Goal: Transaction & Acquisition: Purchase product/service

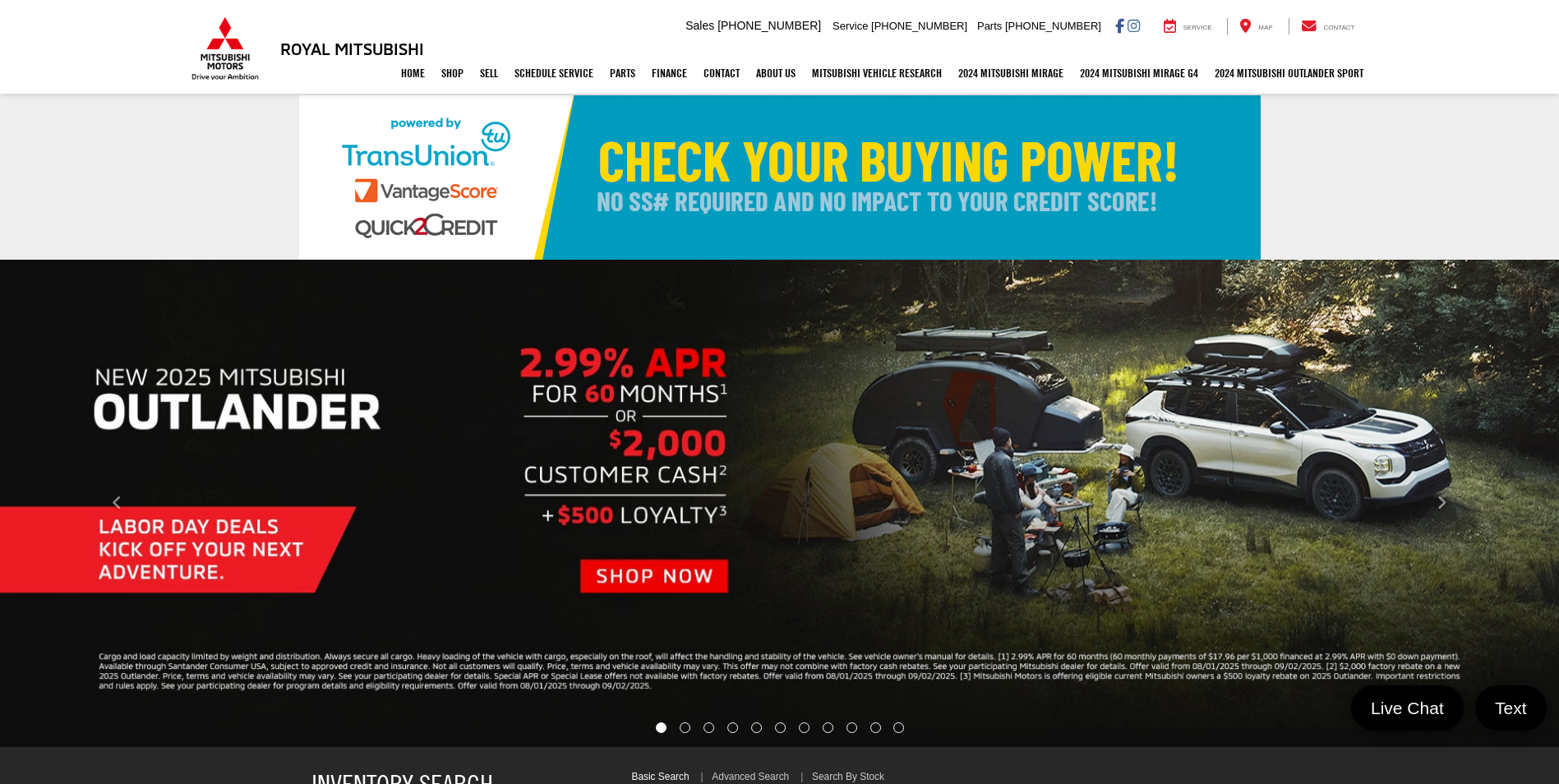
select select "Mitsubishi"
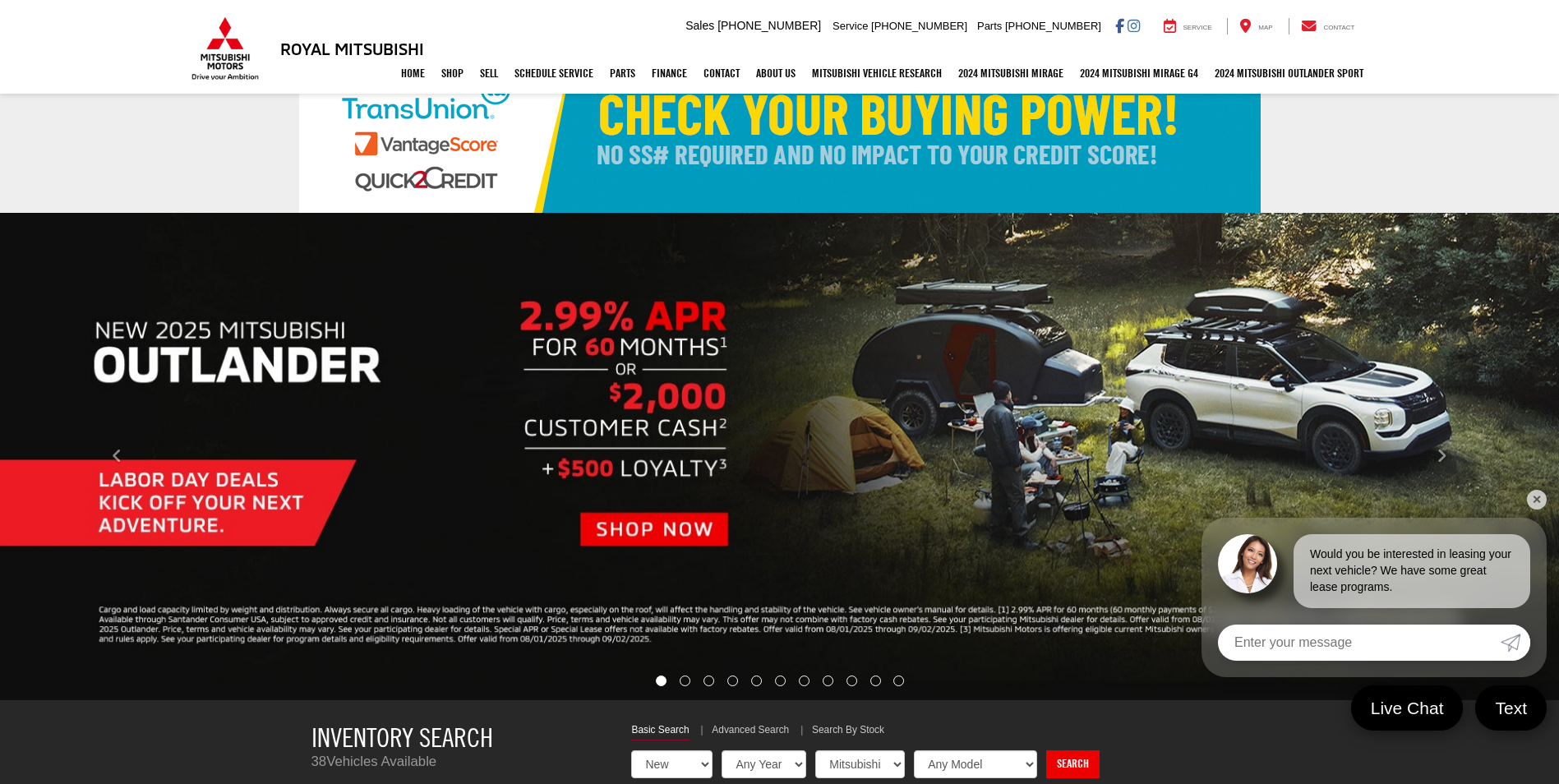
scroll to position [82, 0]
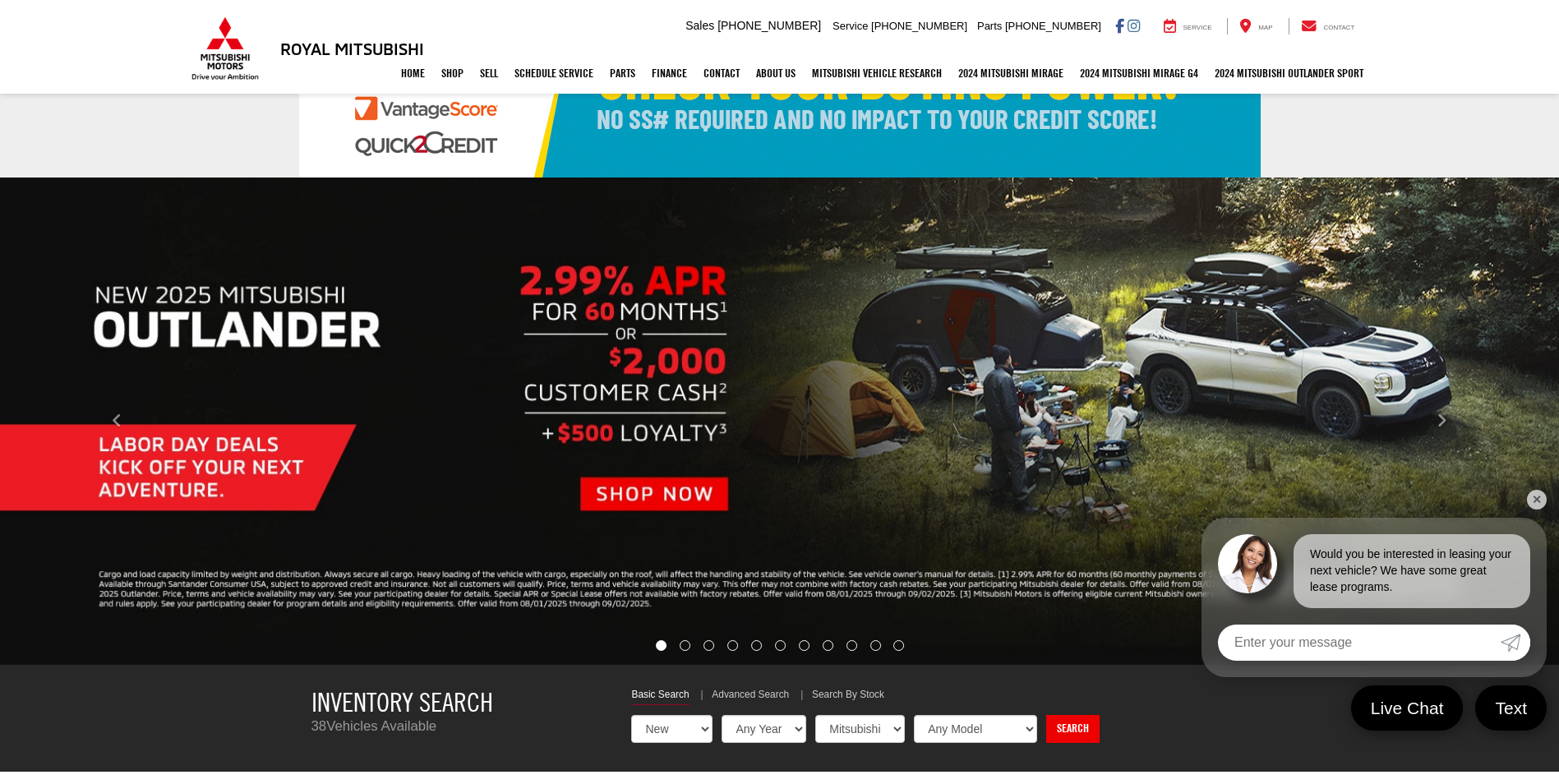
click at [1530, 497] on link "✕" at bounding box center [1536, 499] width 19 height 19
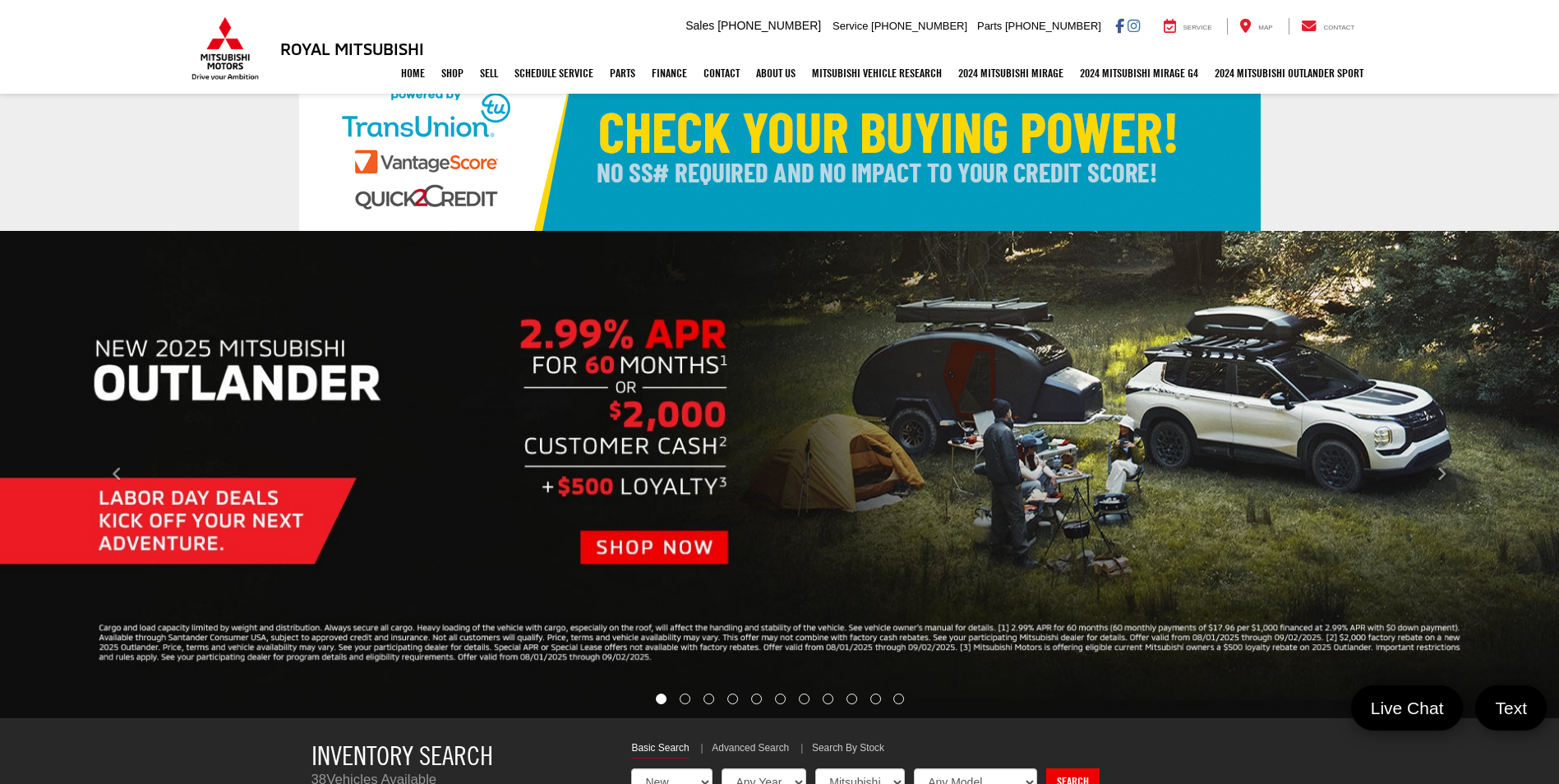
scroll to position [0, 0]
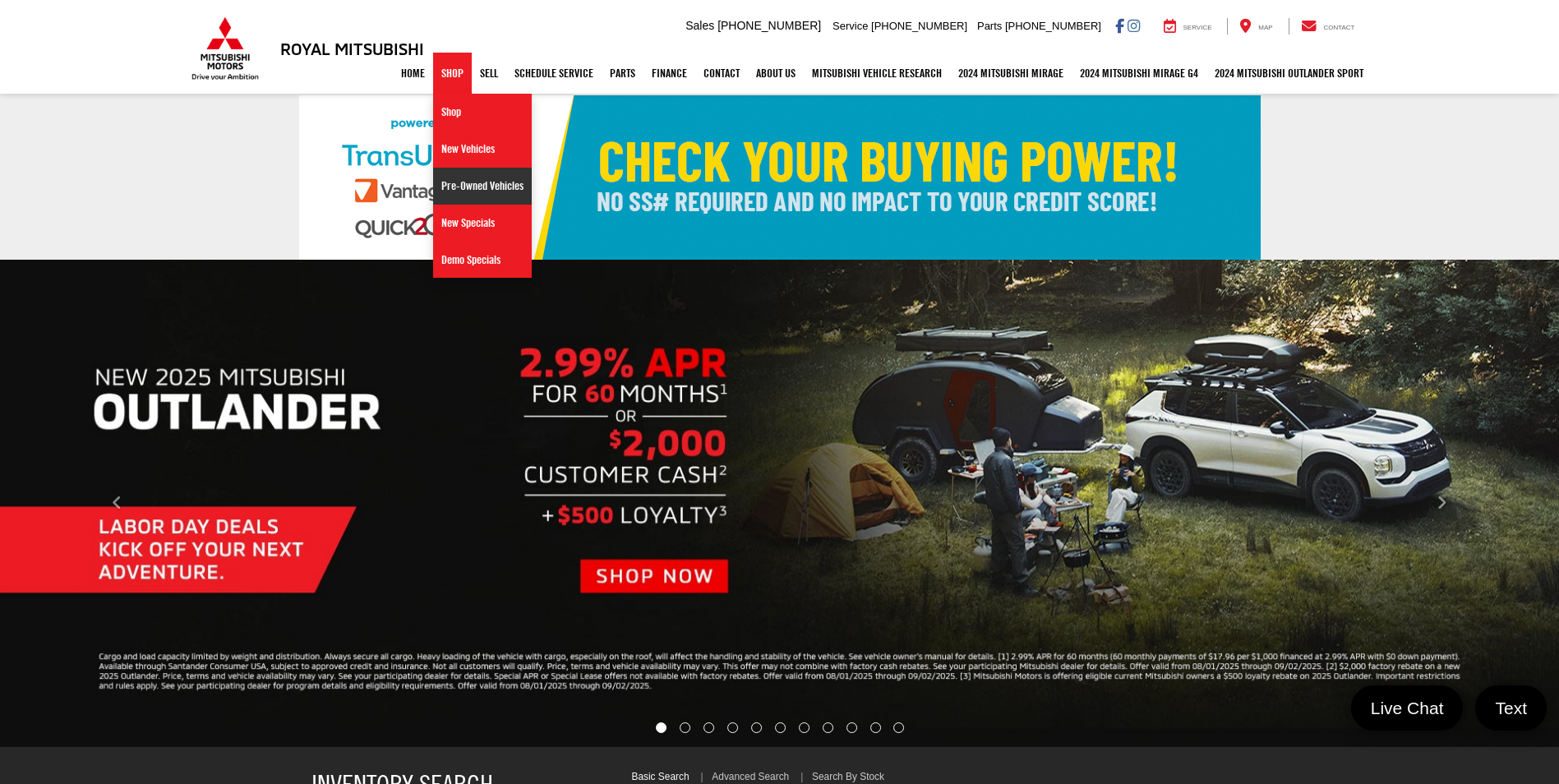
click at [445, 188] on link "Pre-Owned Vehicles" at bounding box center [482, 186] width 98 height 37
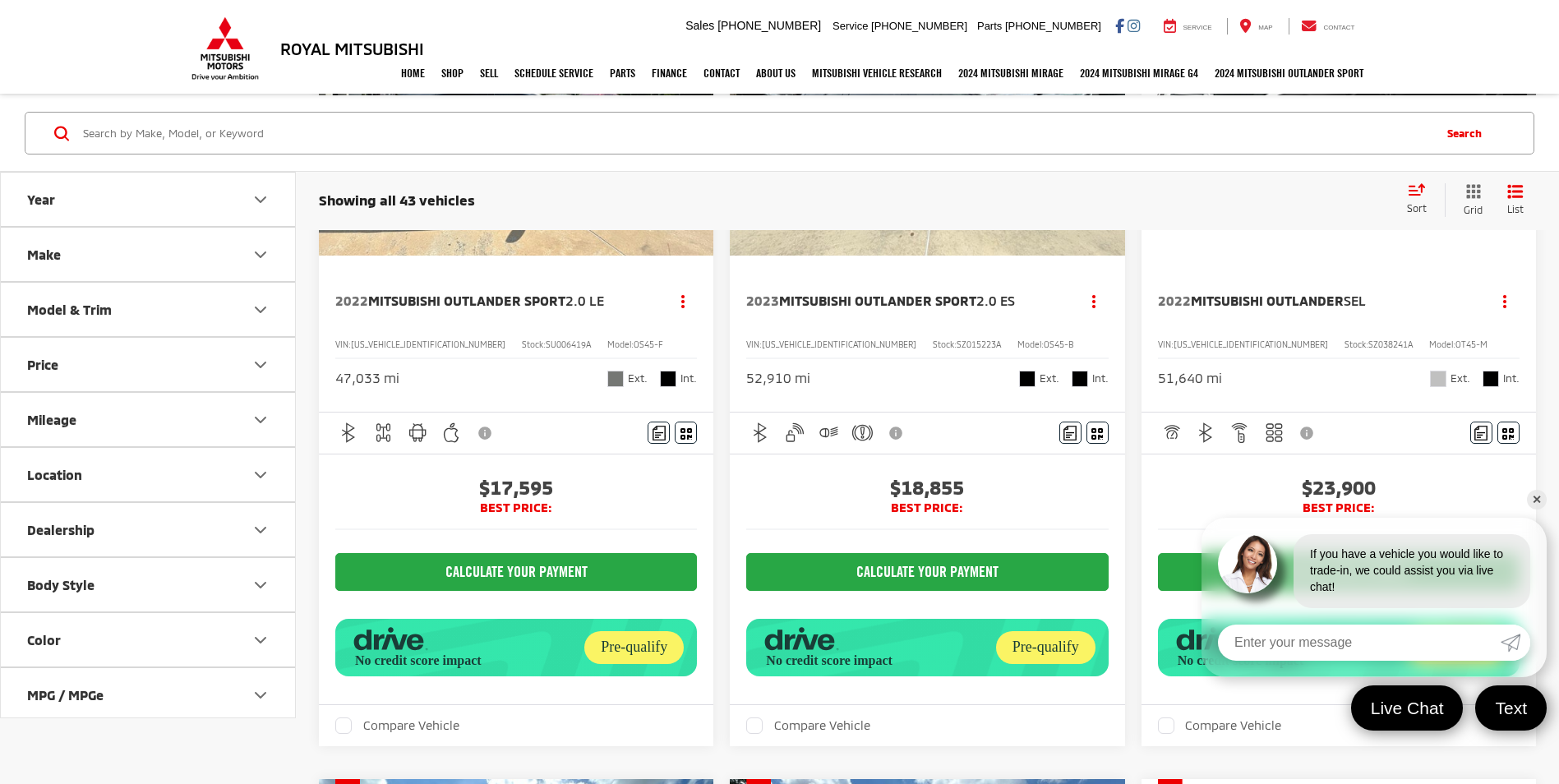
scroll to position [410, 0]
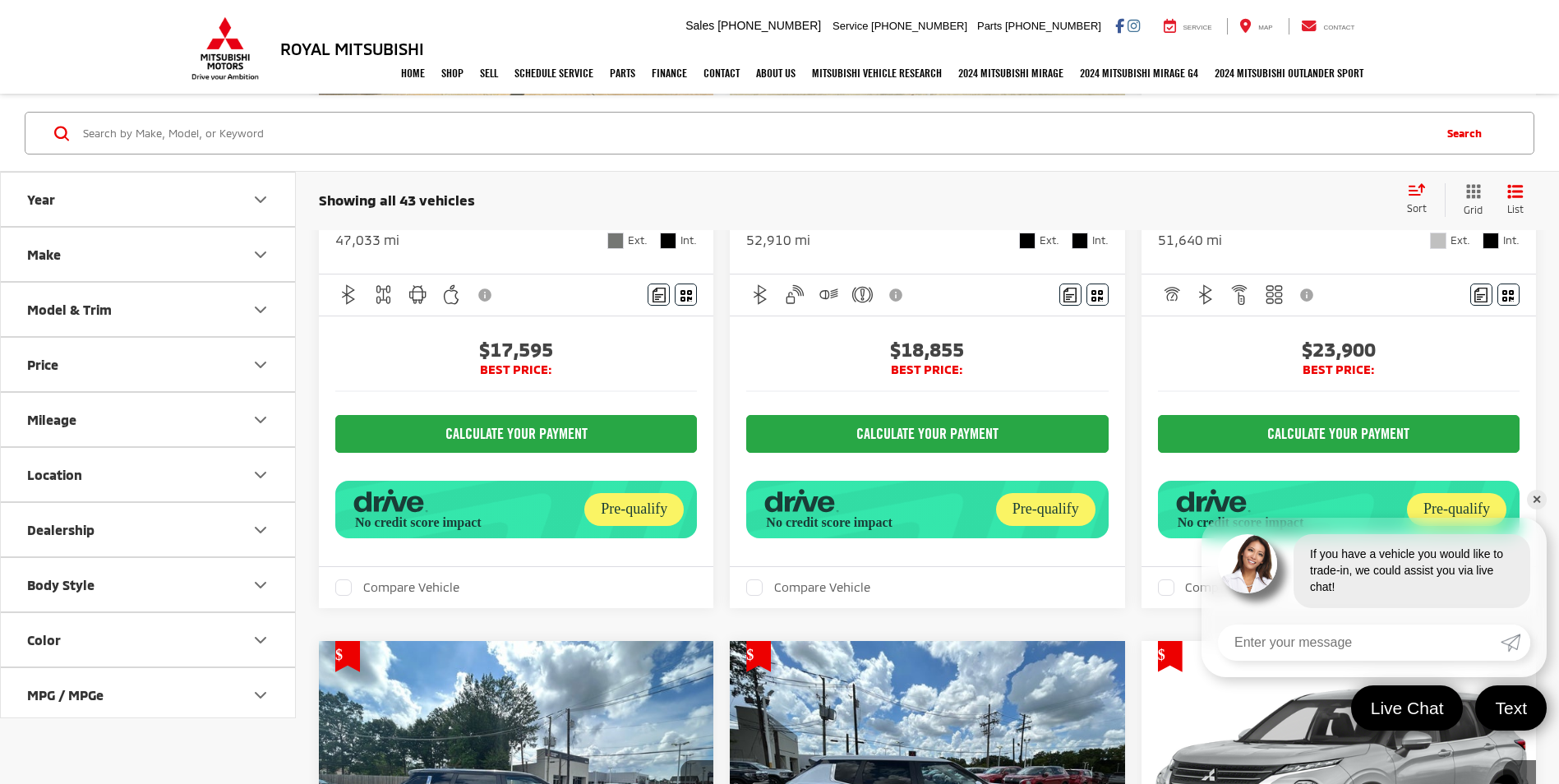
click at [1536, 502] on link "✕" at bounding box center [1536, 499] width 19 height 19
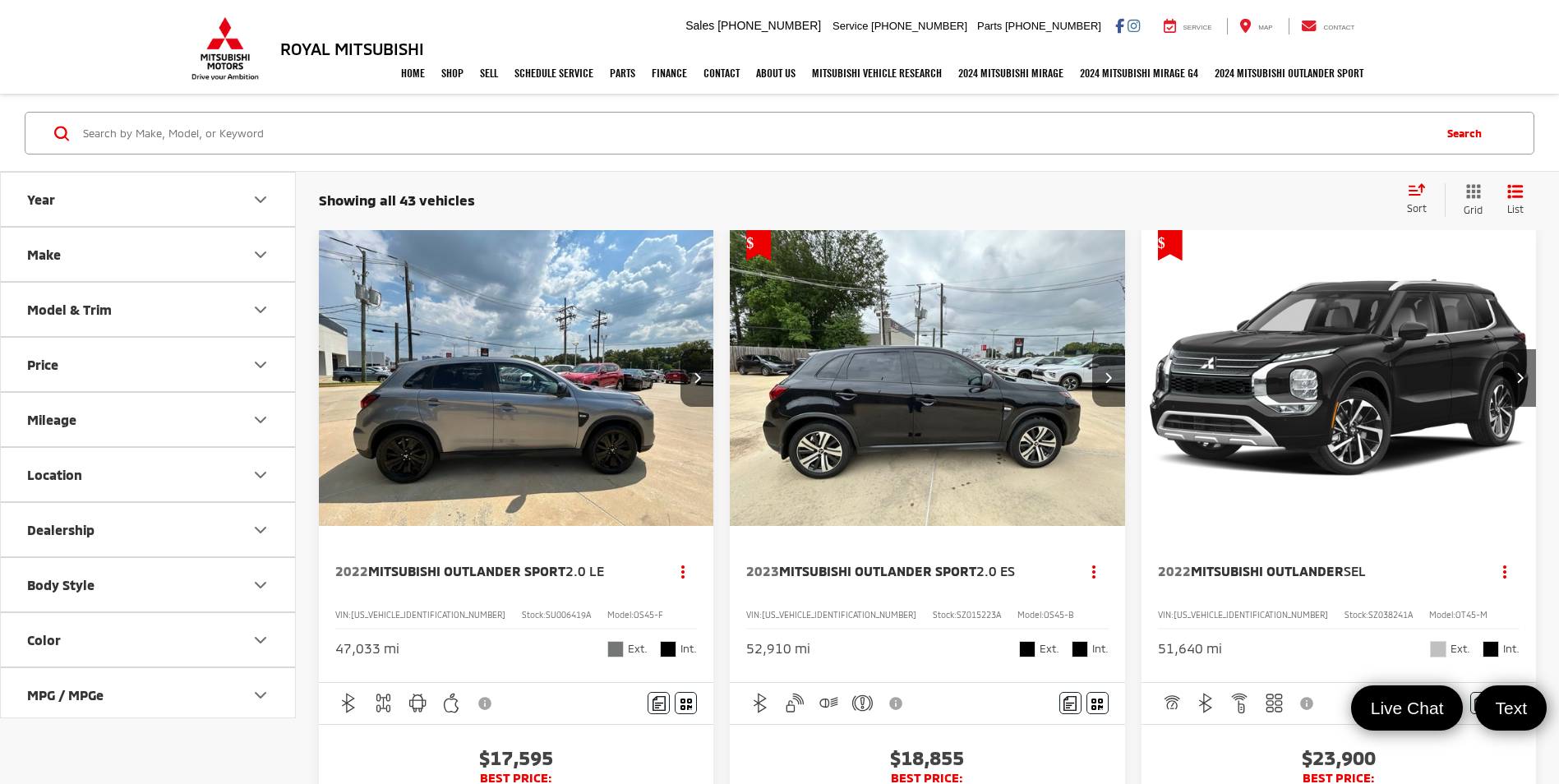
scroll to position [0, 0]
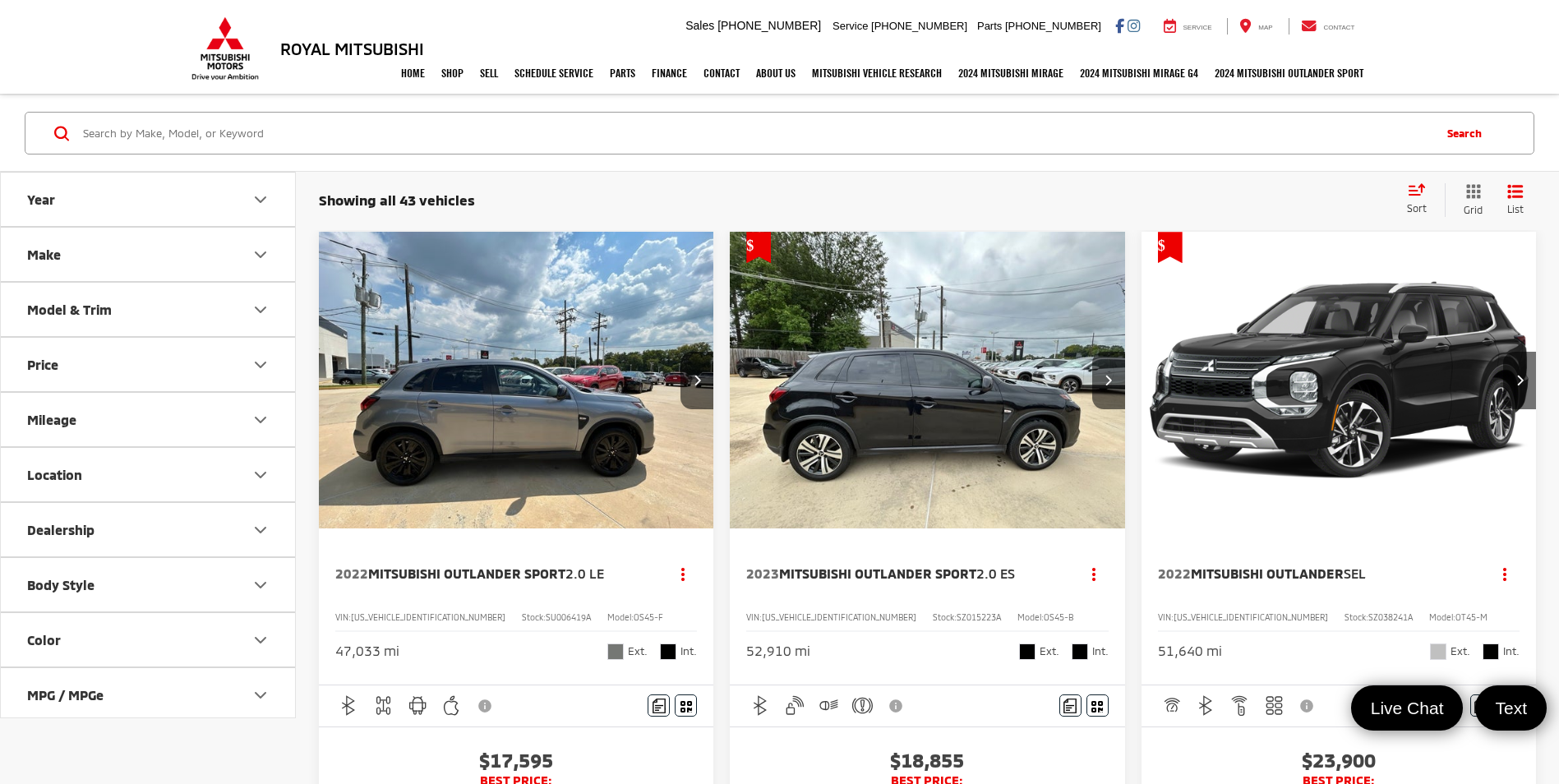
click at [1286, 401] on img "2022 Mitsubishi Outlander SEL 0" at bounding box center [1338, 381] width 397 height 298
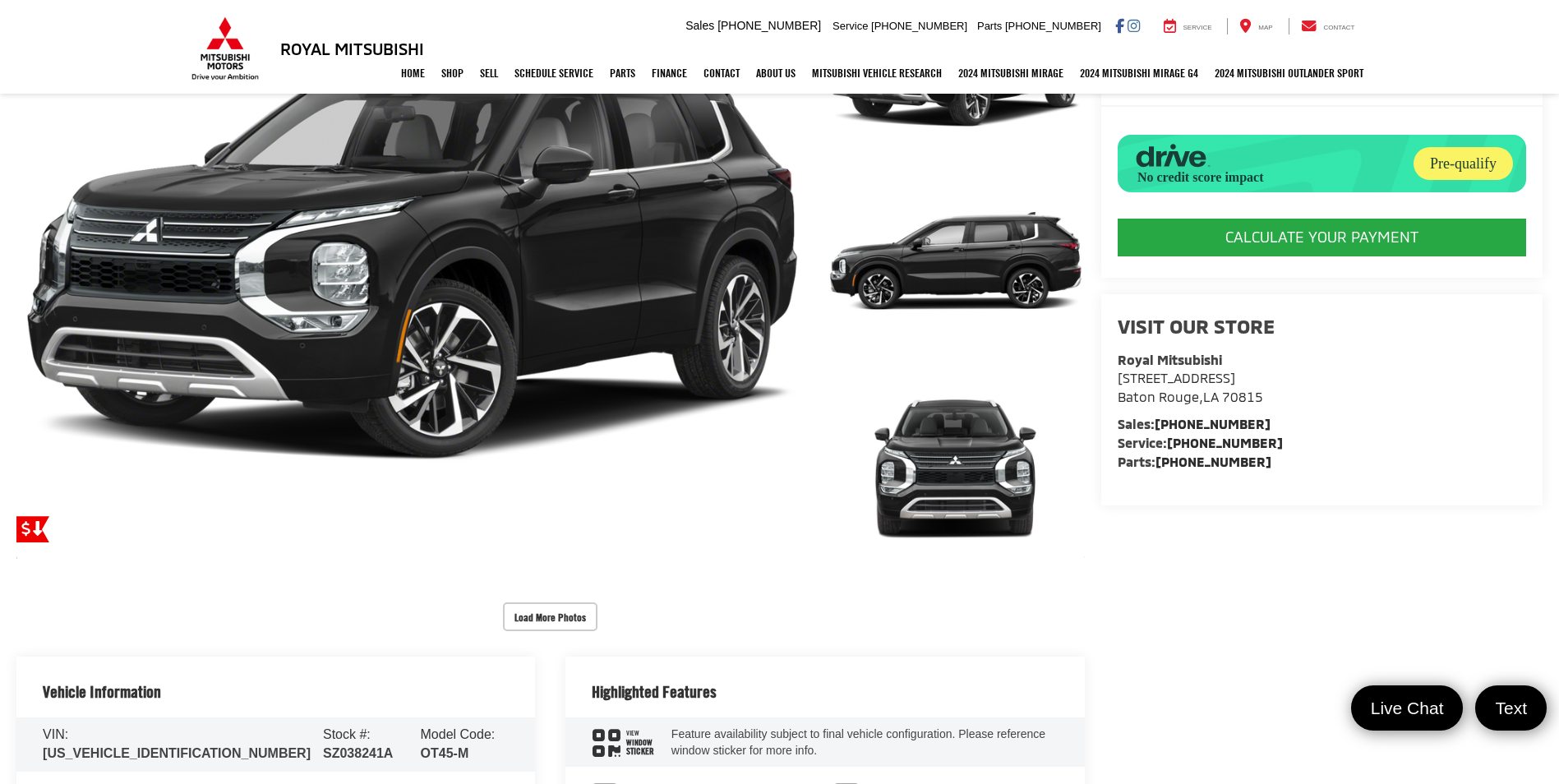
scroll to position [247, 0]
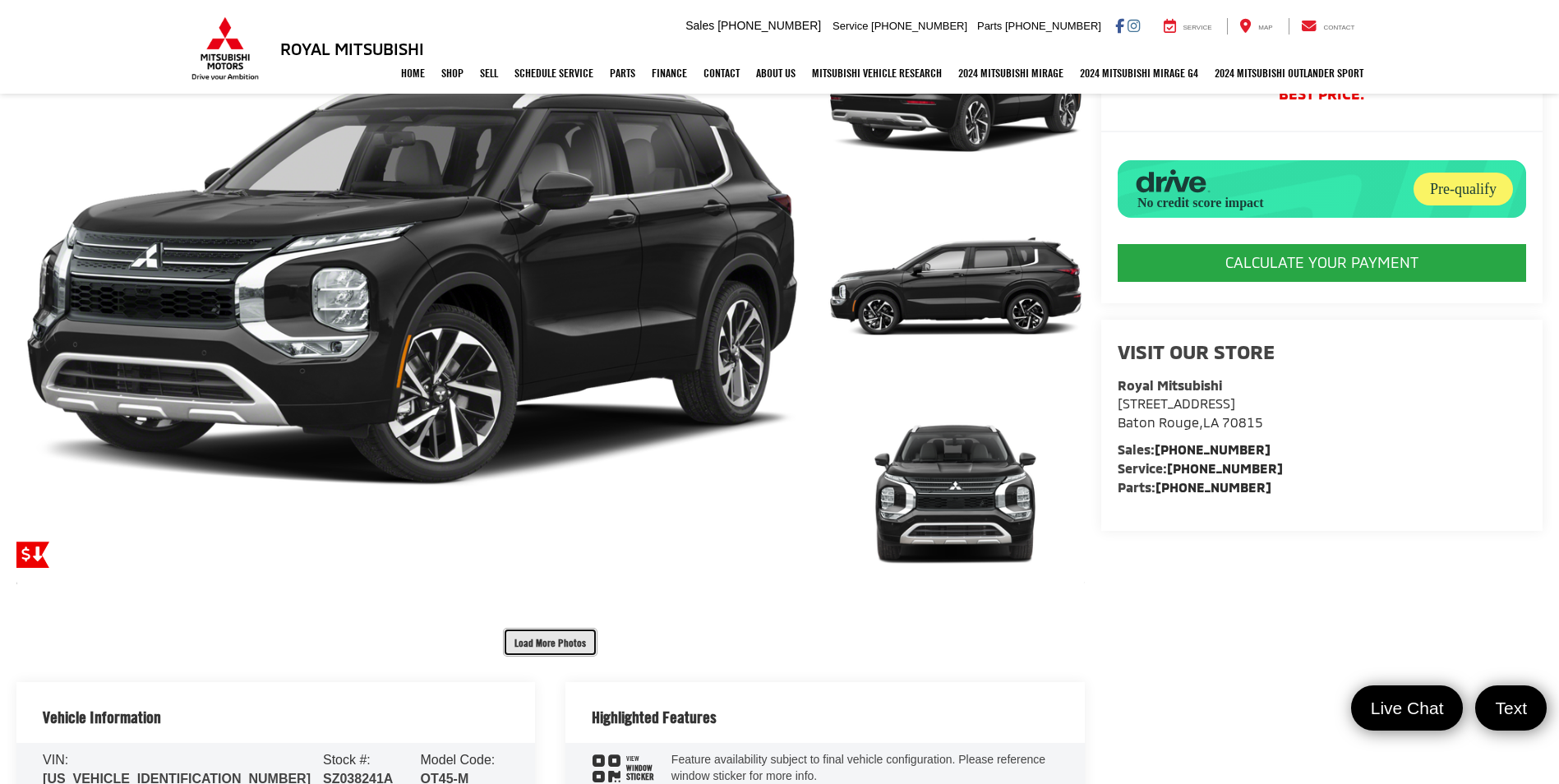
click at [539, 644] on button "Load More Photos" at bounding box center [549, 641] width 95 height 29
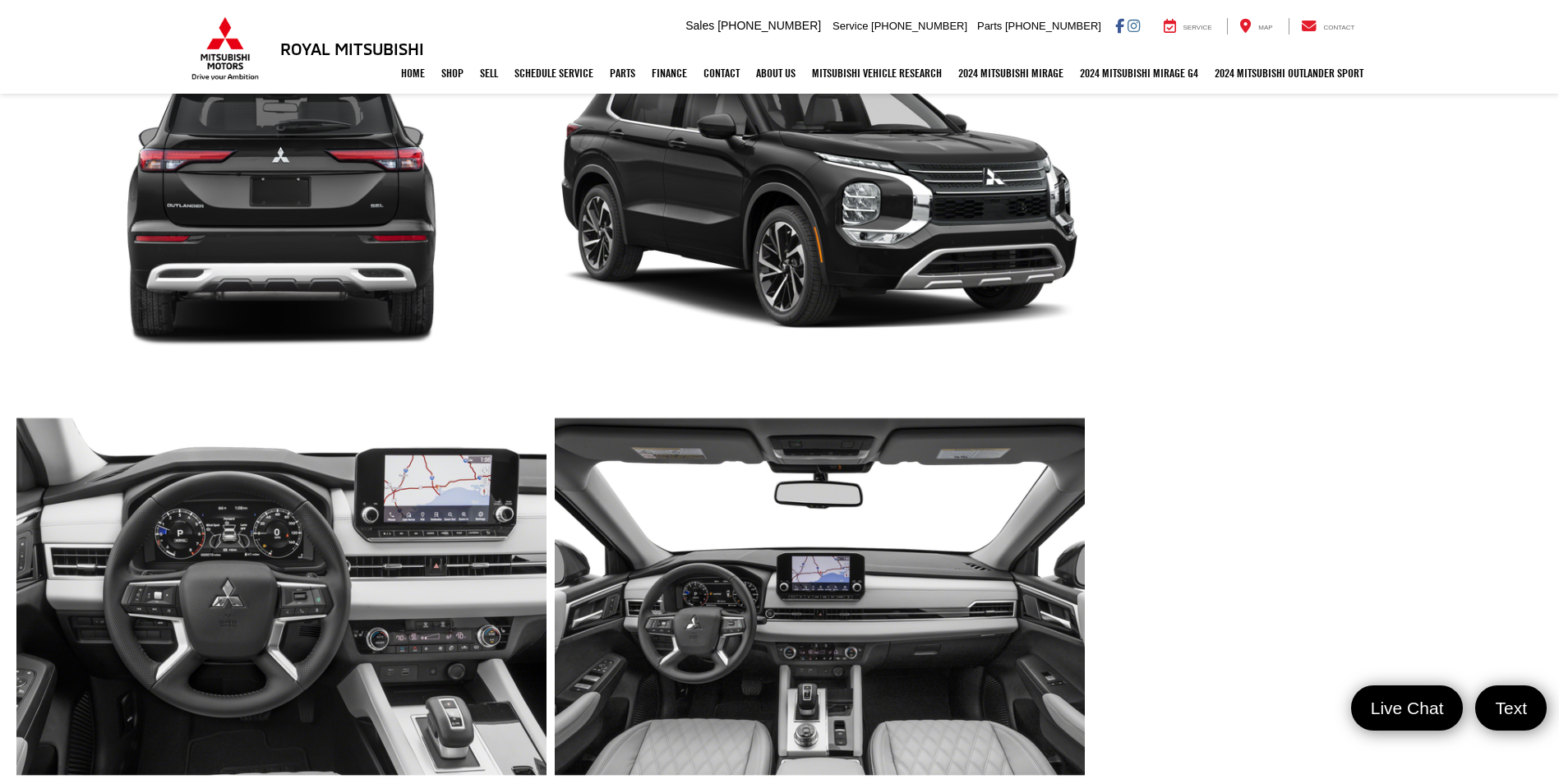
scroll to position [575, 0]
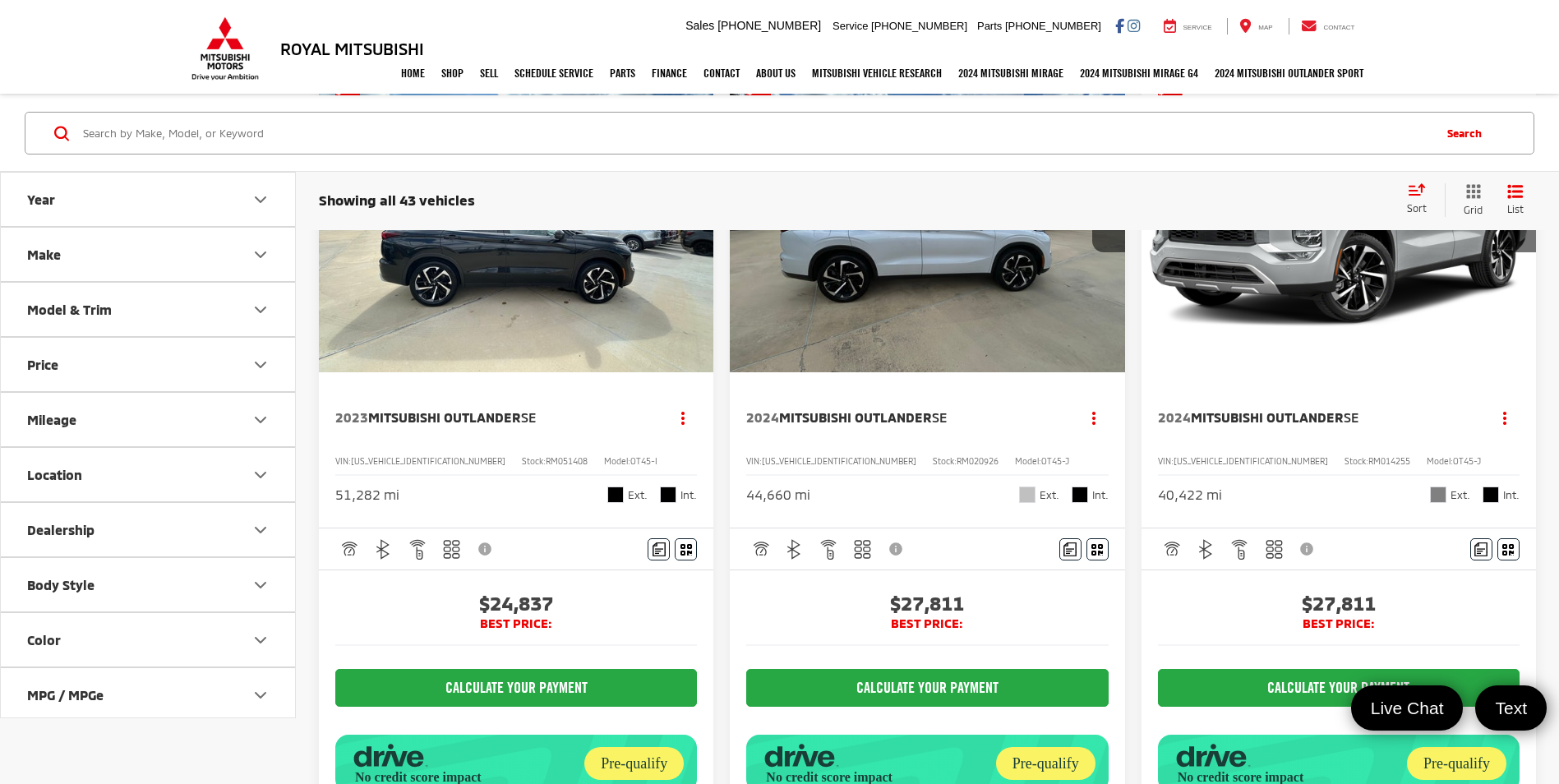
scroll to position [986, 0]
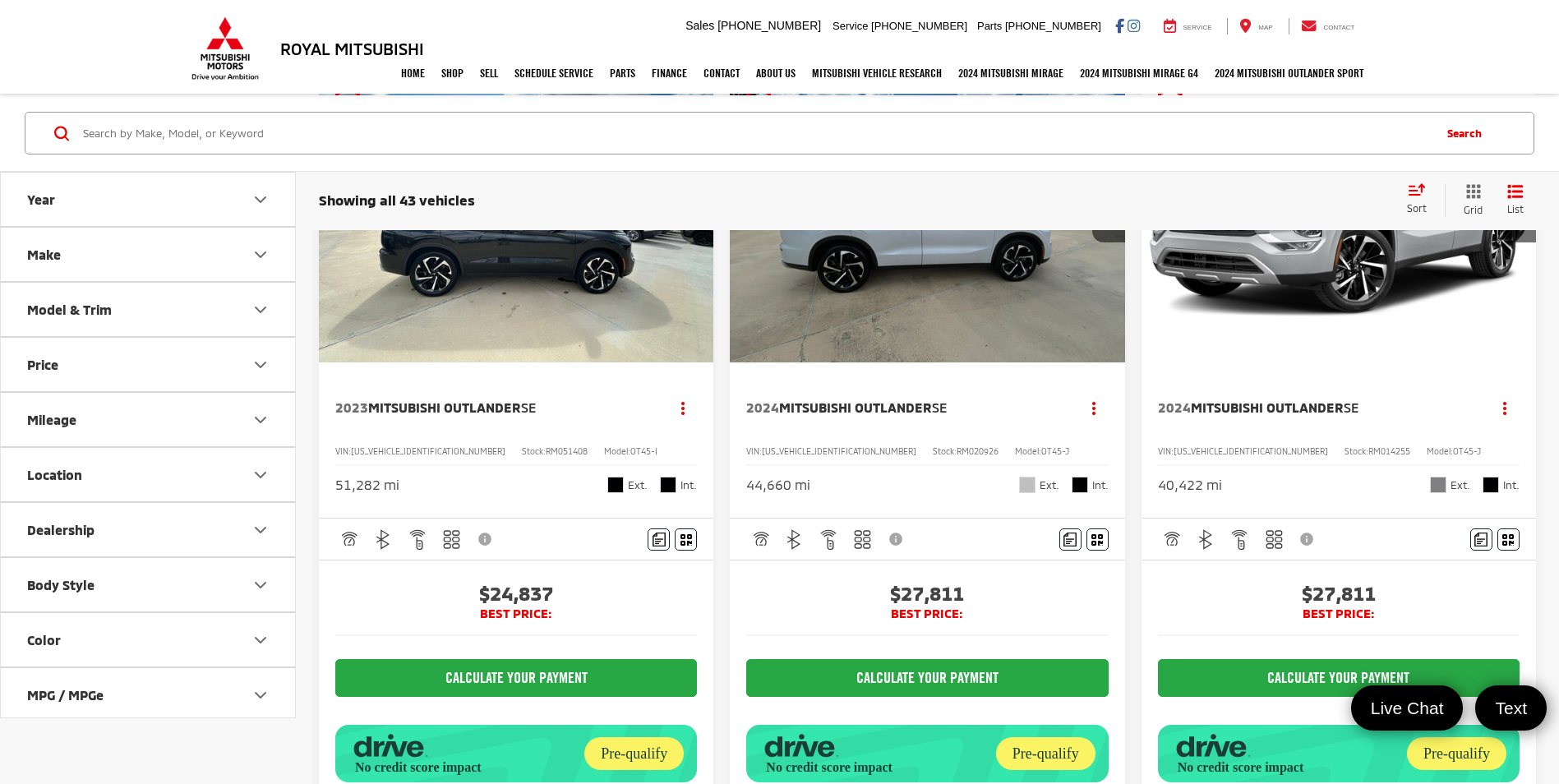
click at [489, 295] on img "2023 Mitsubishi Outlander SE 0" at bounding box center [516, 213] width 397 height 297
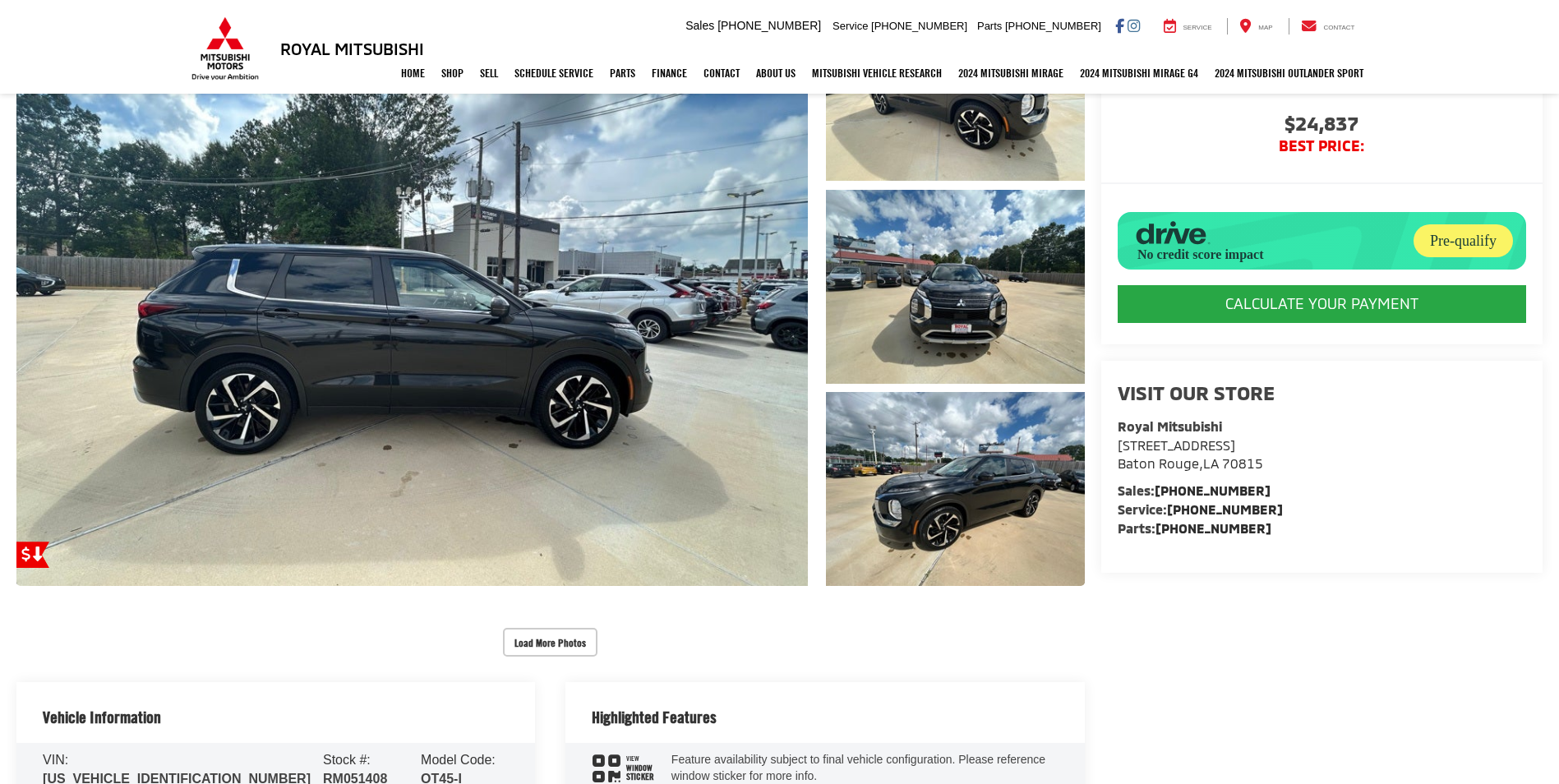
scroll to position [410, 0]
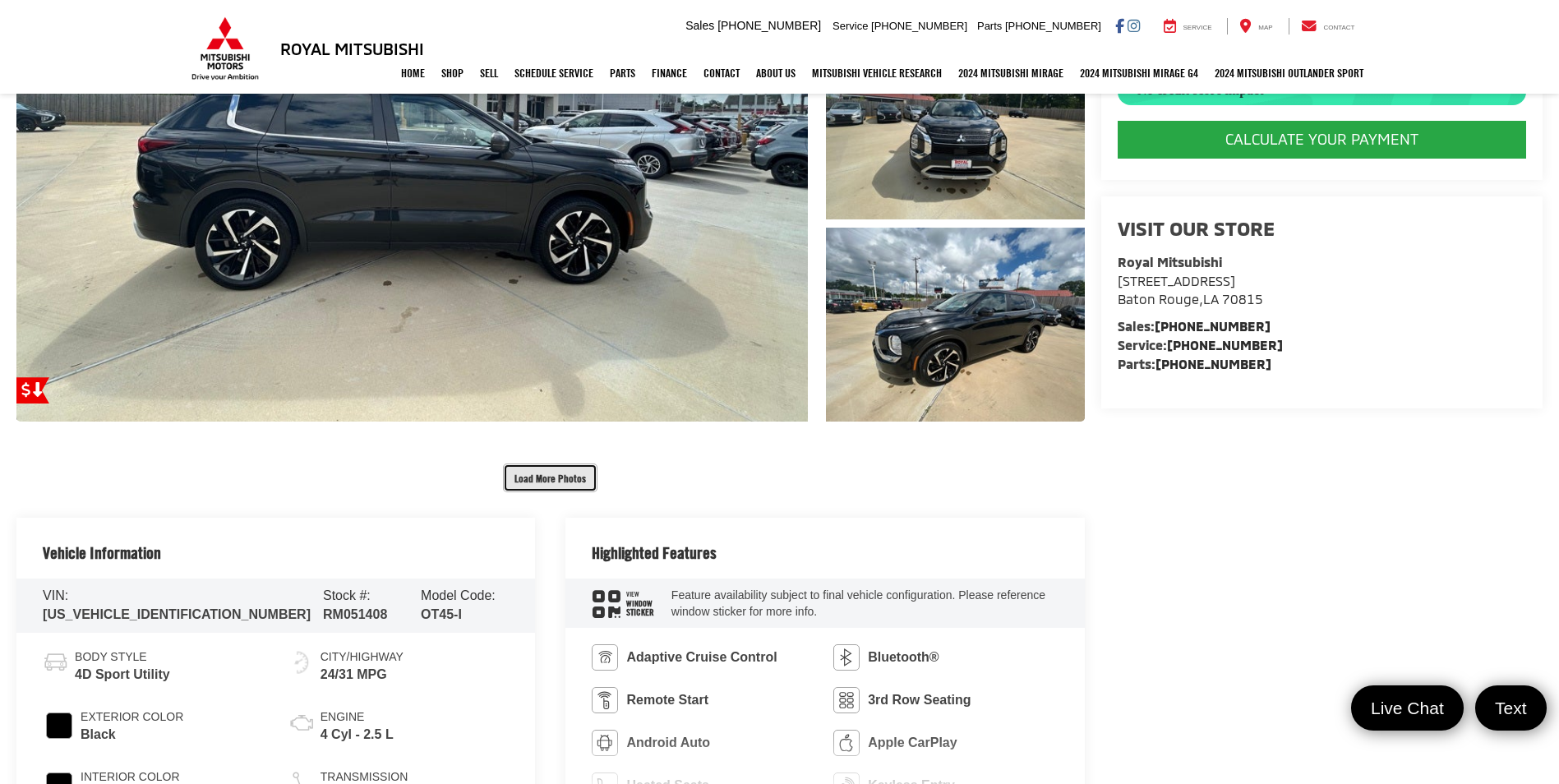
click at [549, 476] on button "Load More Photos" at bounding box center [549, 478] width 95 height 29
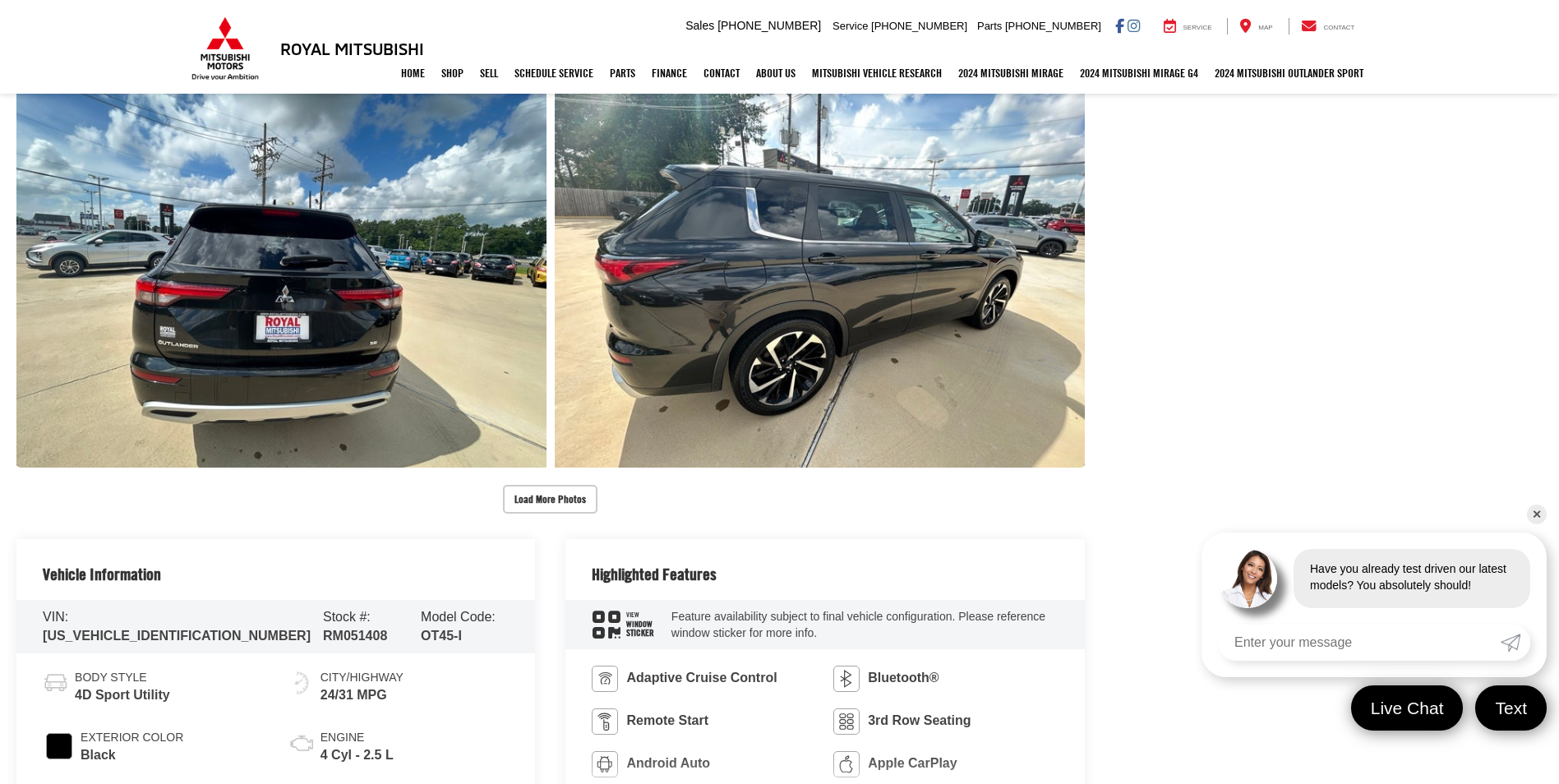
scroll to position [1397, 0]
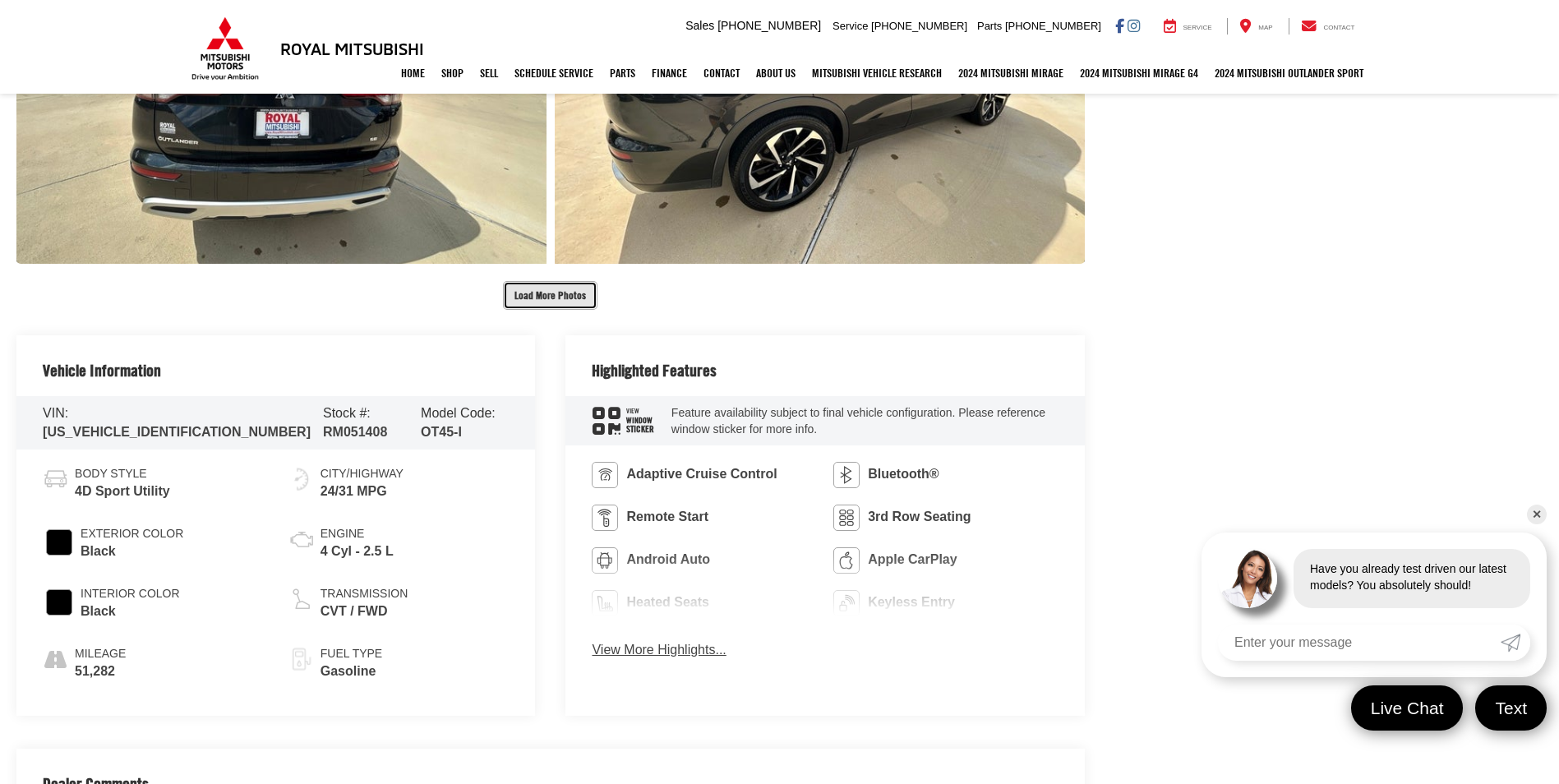
click at [534, 295] on button "Load More Photos" at bounding box center [549, 294] width 95 height 29
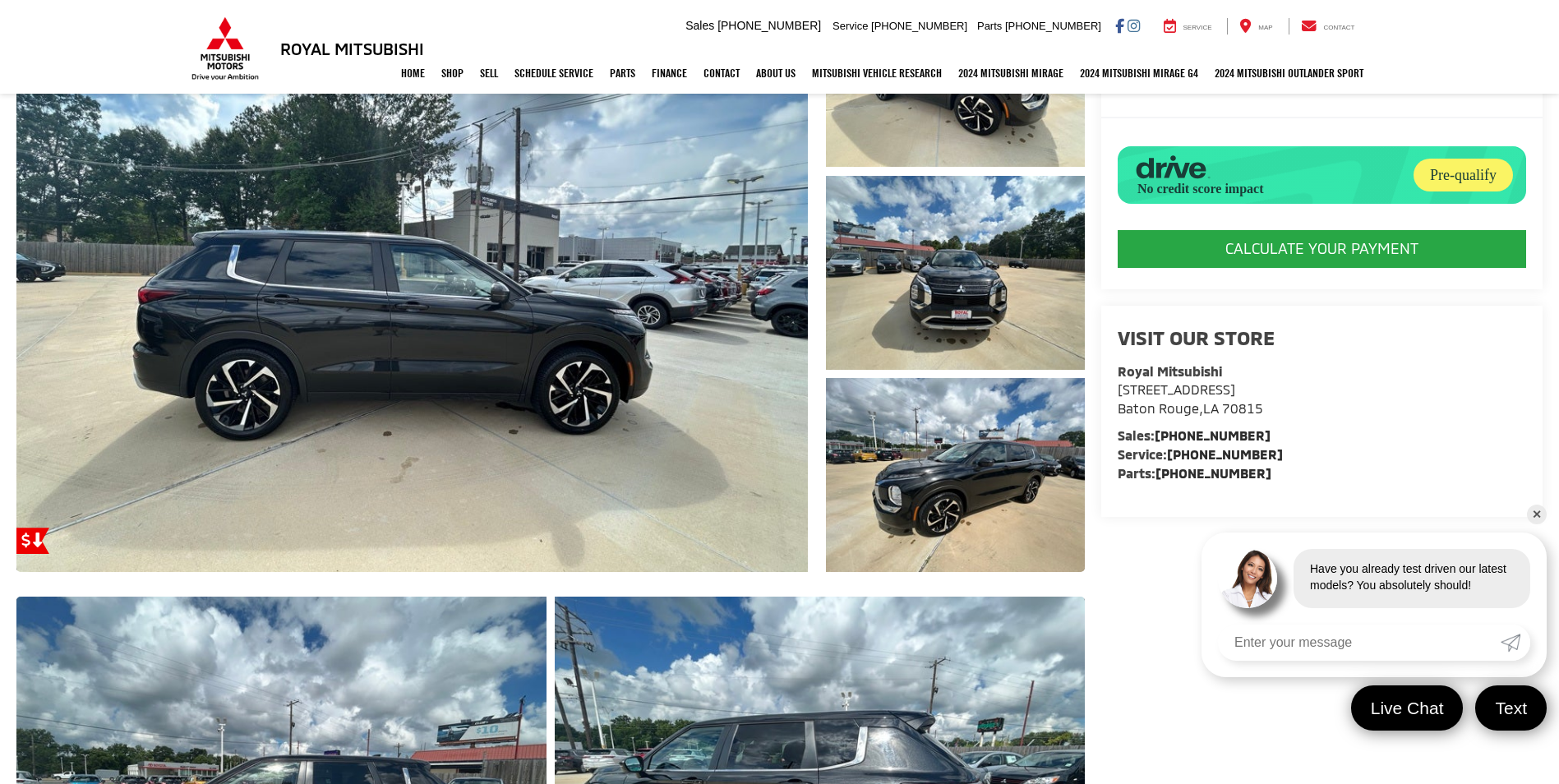
scroll to position [0, 0]
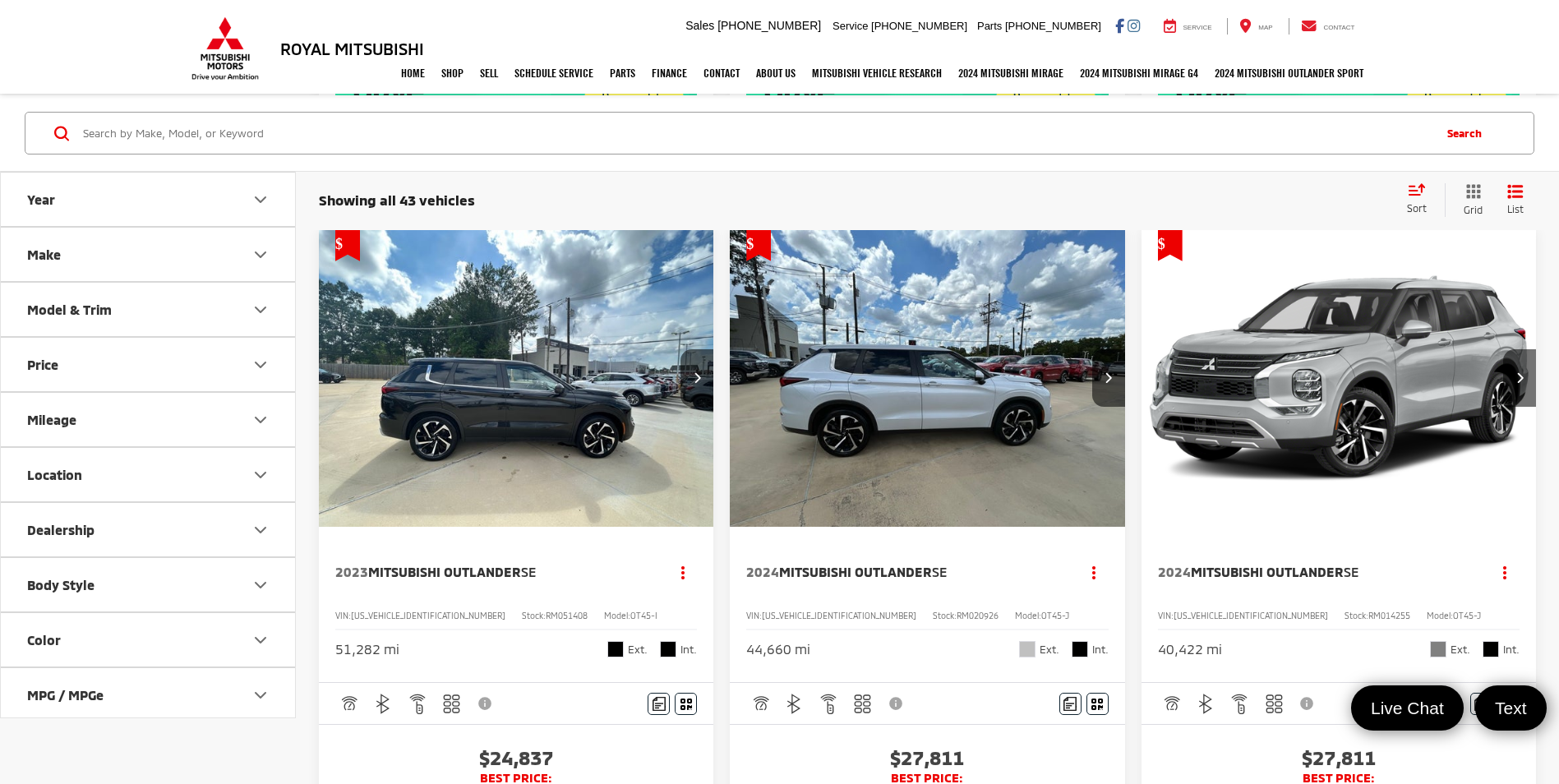
scroll to position [890, 0]
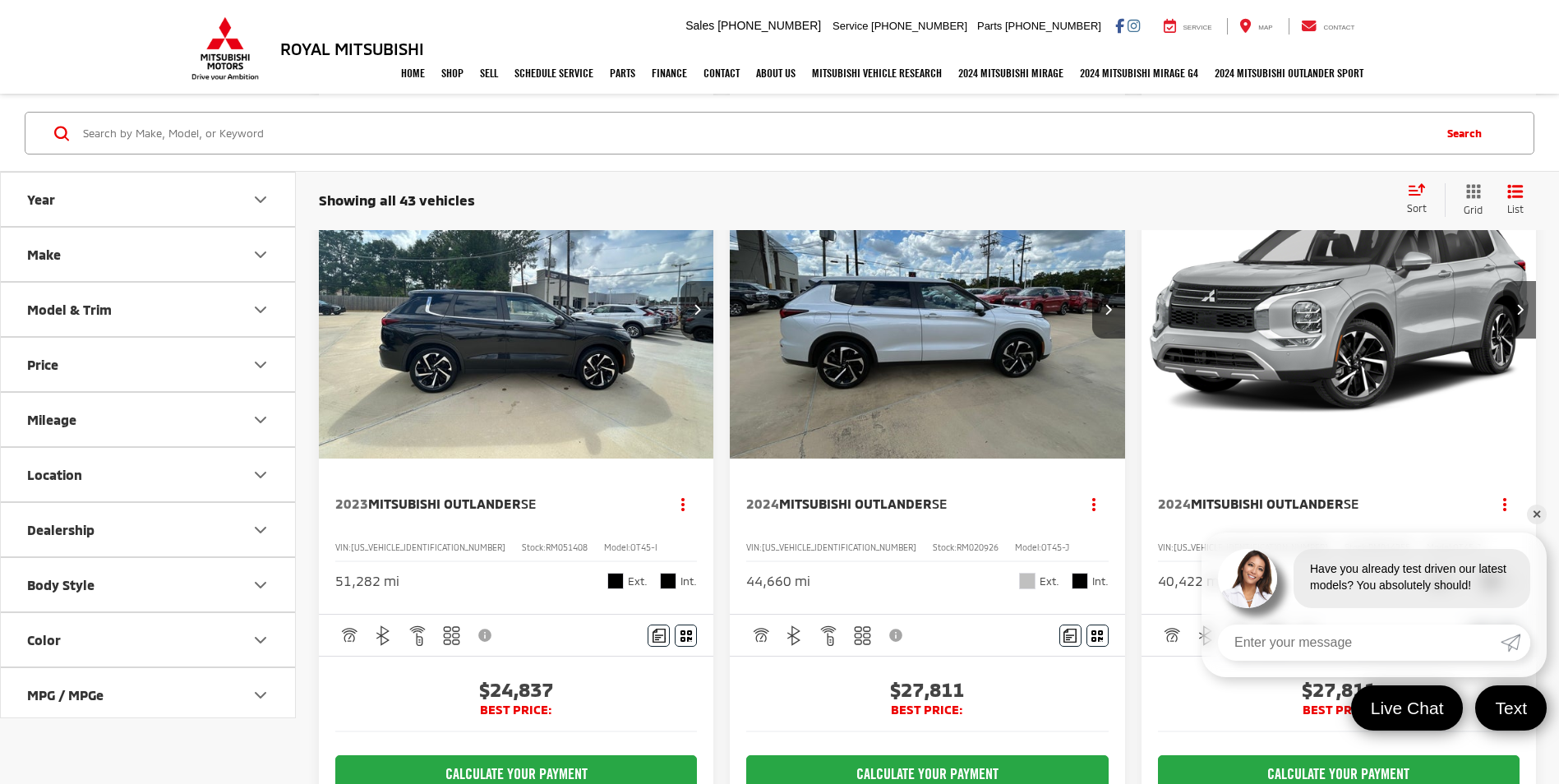
click at [920, 372] on img "2024 Mitsubishi Outlander SE 0" at bounding box center [927, 310] width 397 height 297
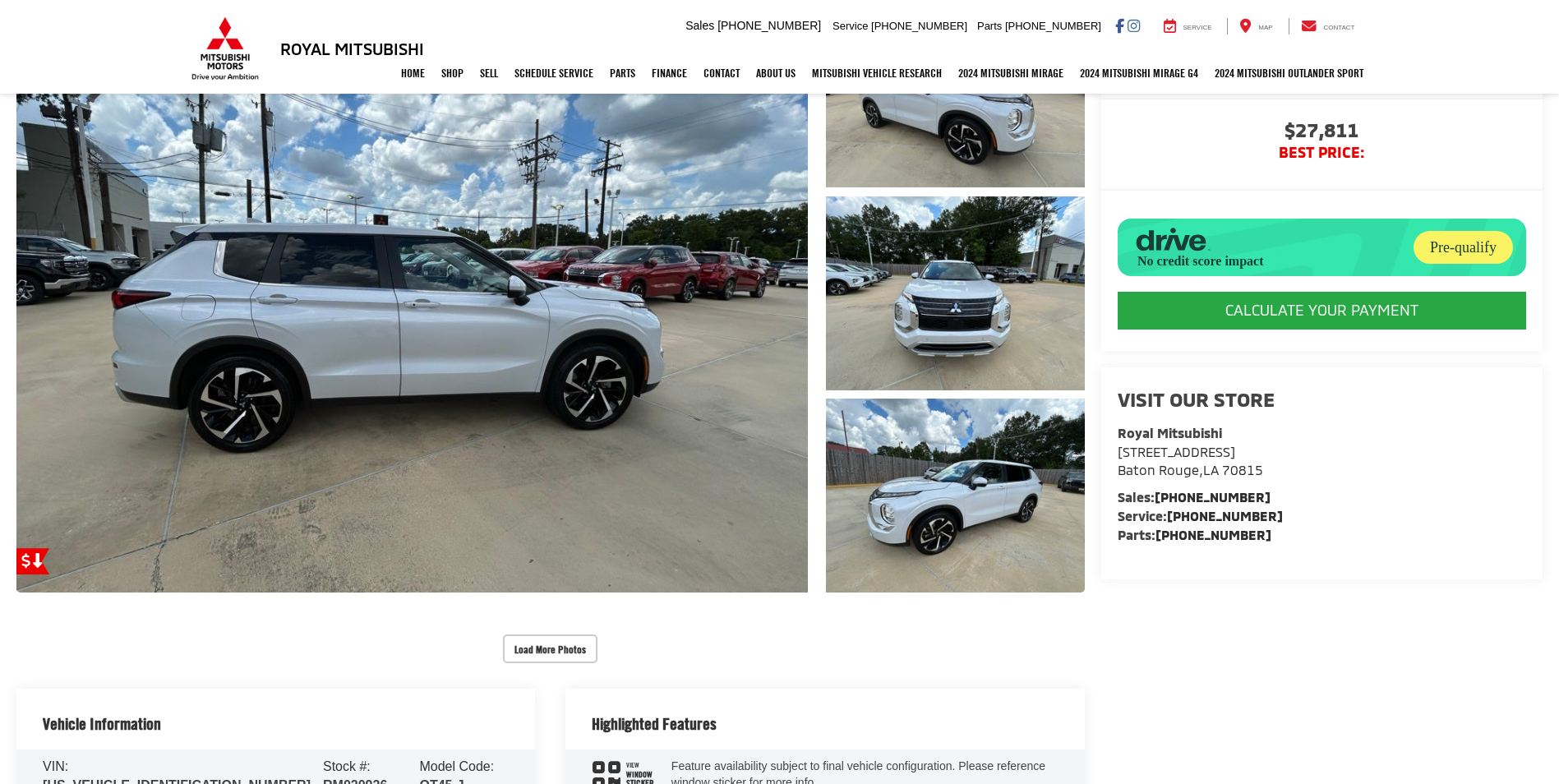
scroll to position [410, 0]
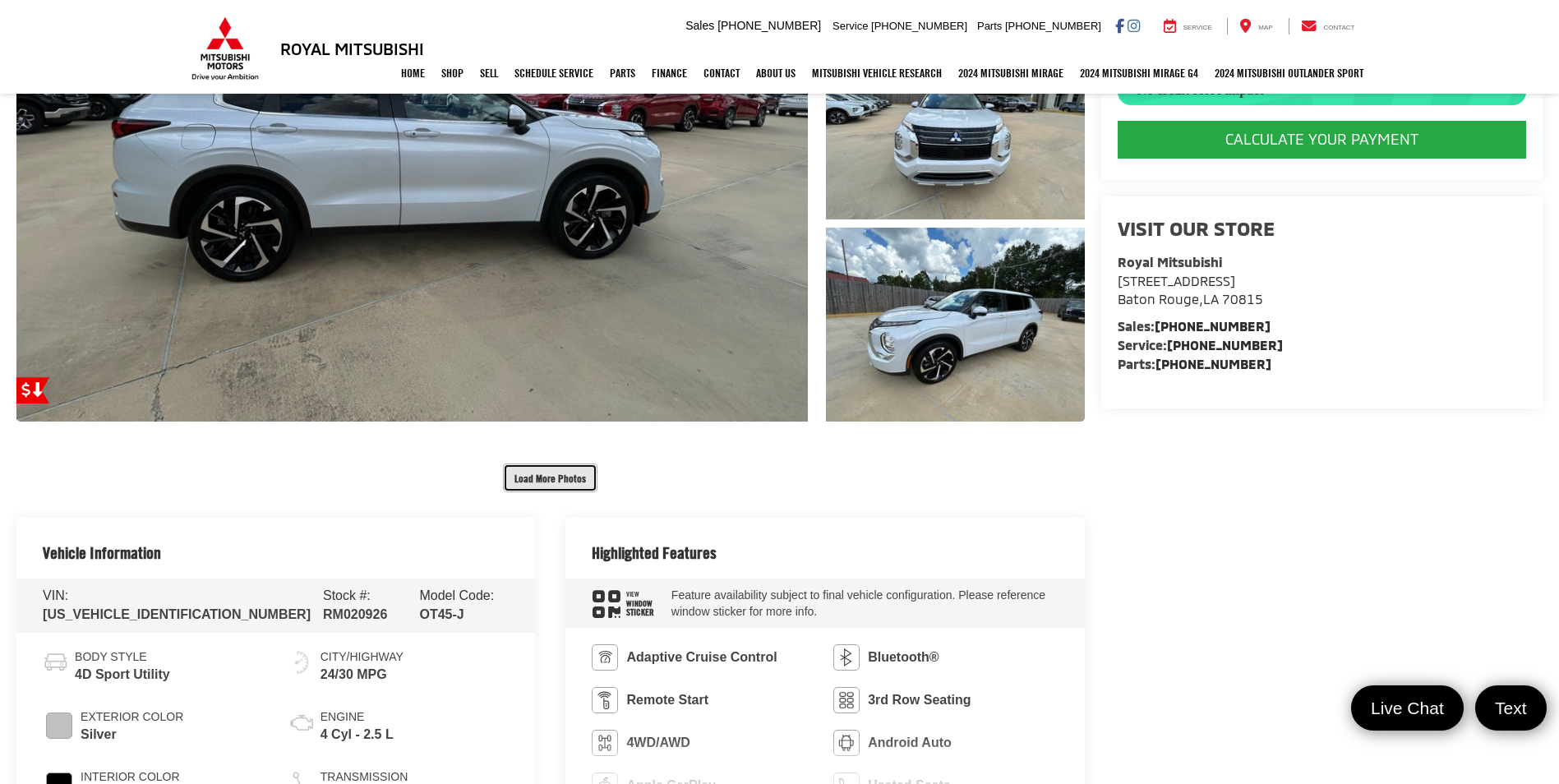
click at [508, 487] on button "Load More Photos" at bounding box center [549, 478] width 95 height 29
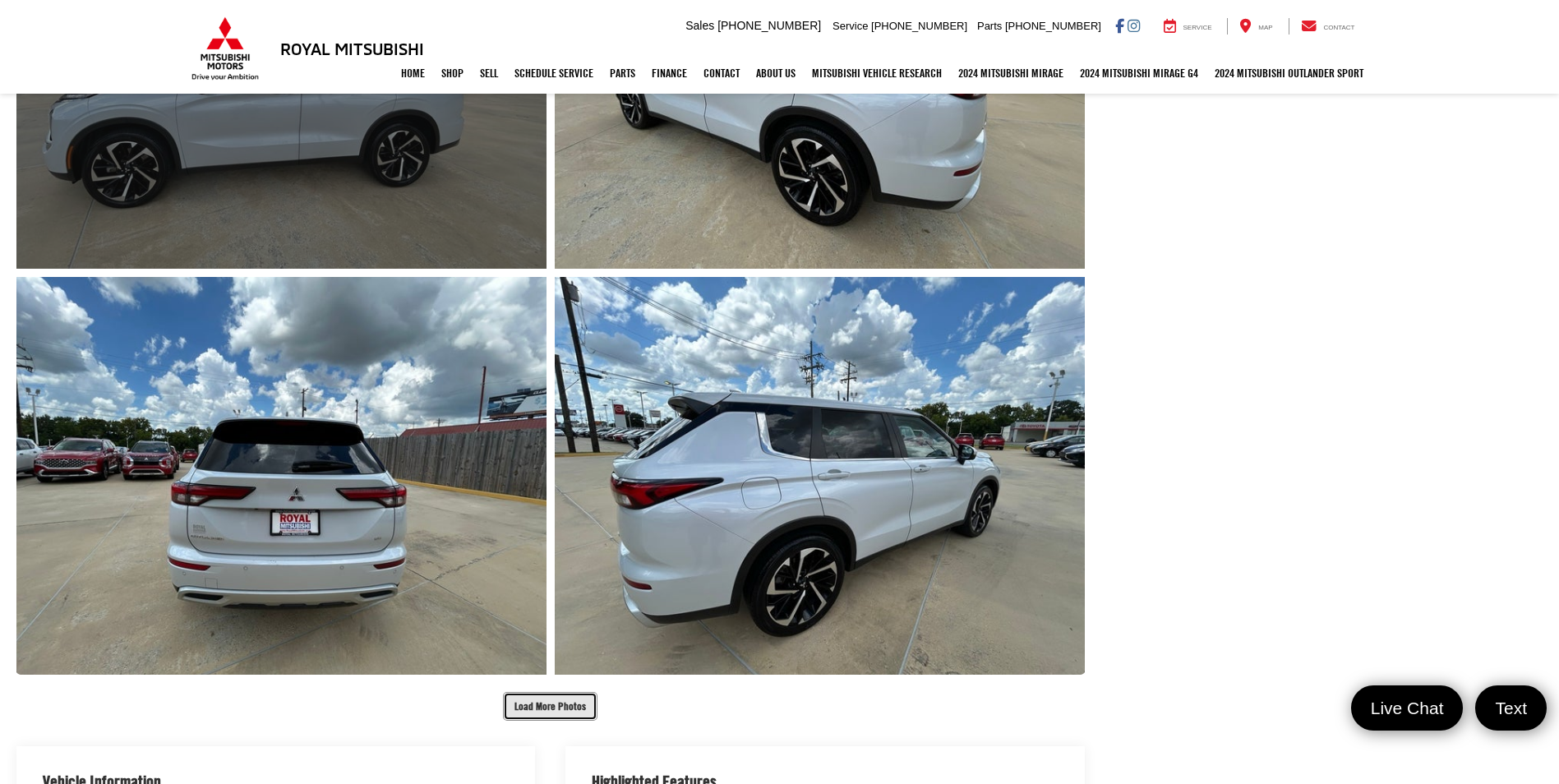
scroll to position [1232, 0]
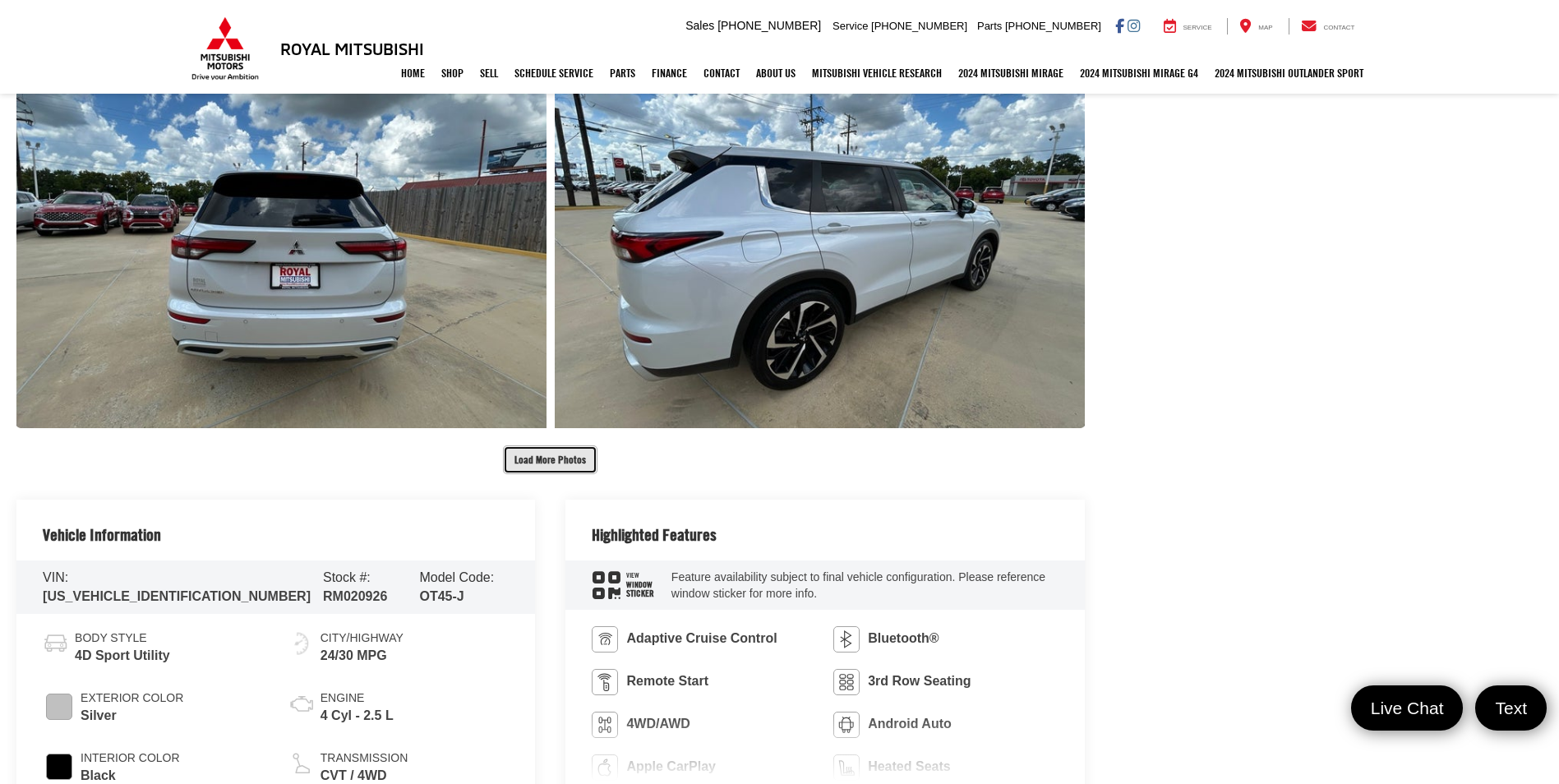
click at [536, 466] on button "Load More Photos" at bounding box center [549, 459] width 95 height 29
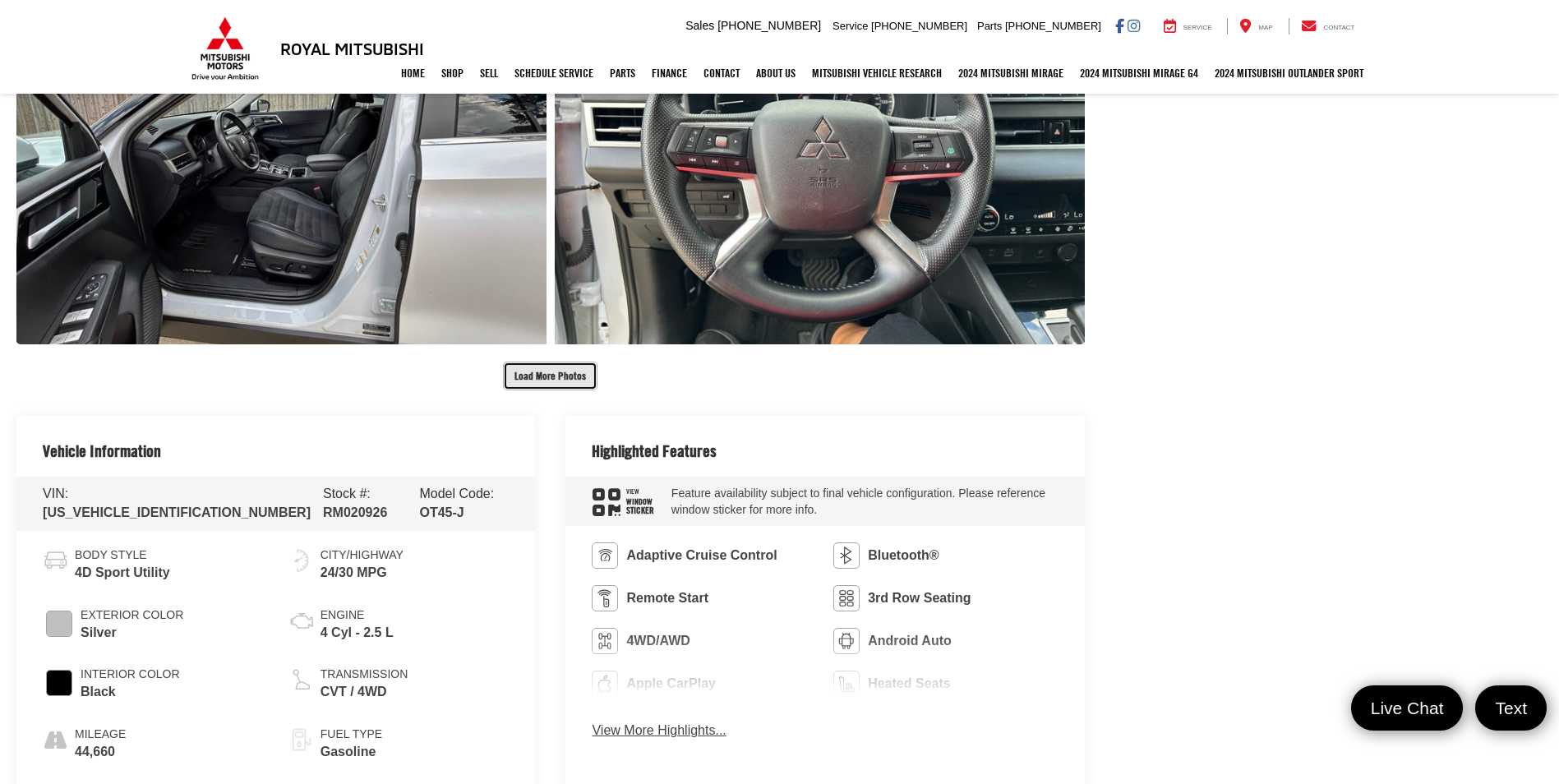
scroll to position [2136, 0]
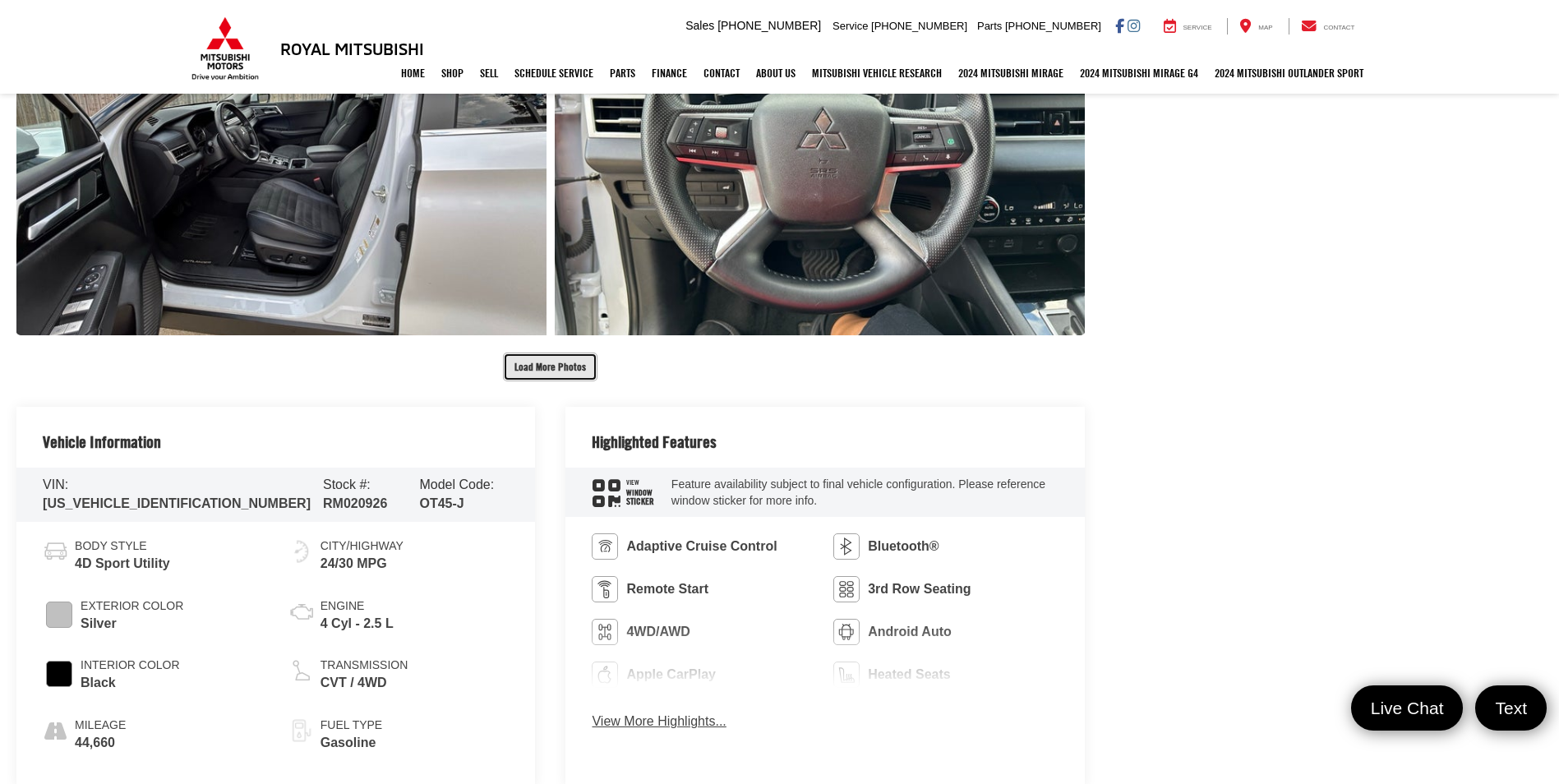
click at [546, 367] on button "Load More Photos" at bounding box center [549, 366] width 95 height 29
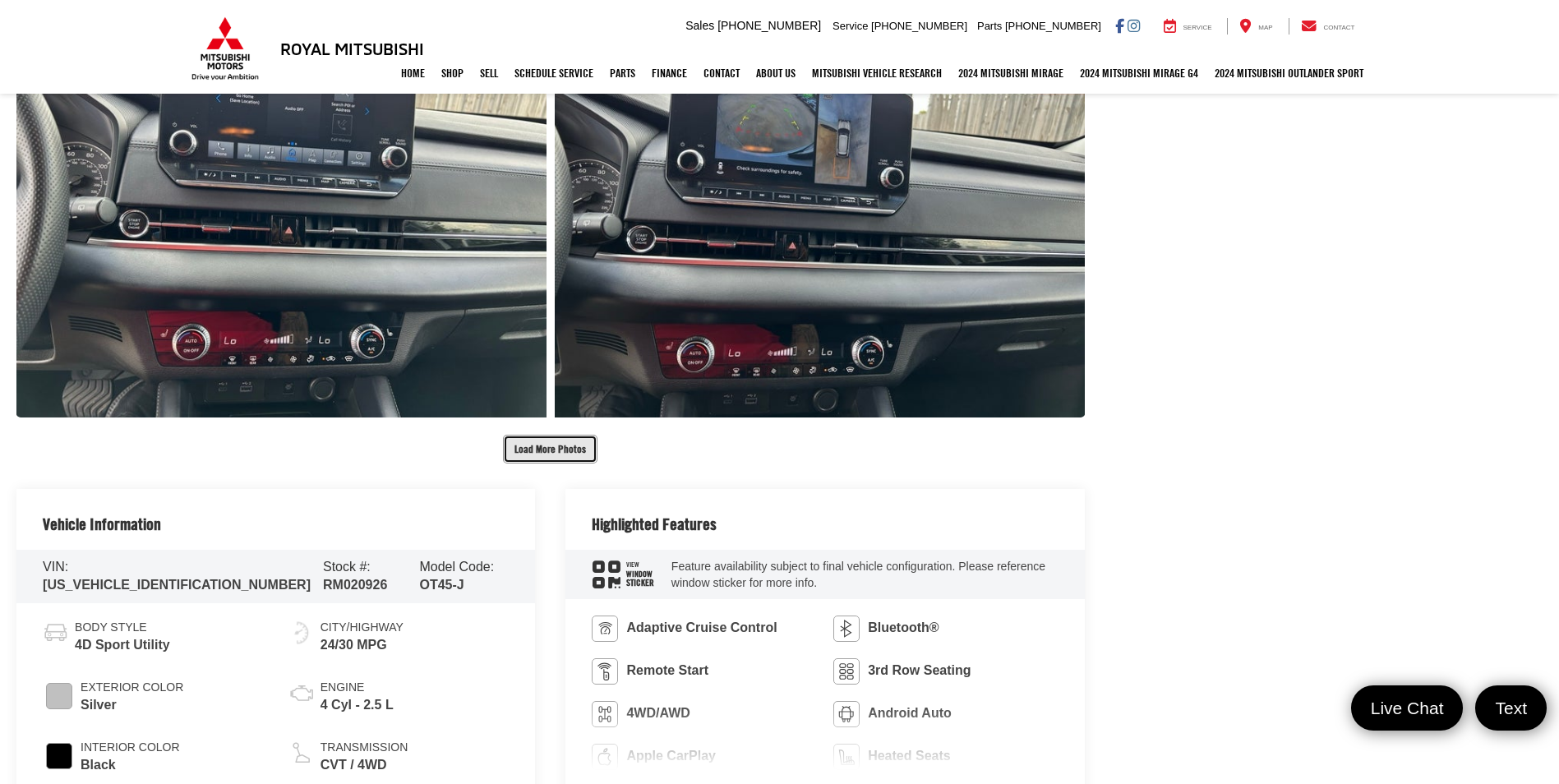
scroll to position [2876, 0]
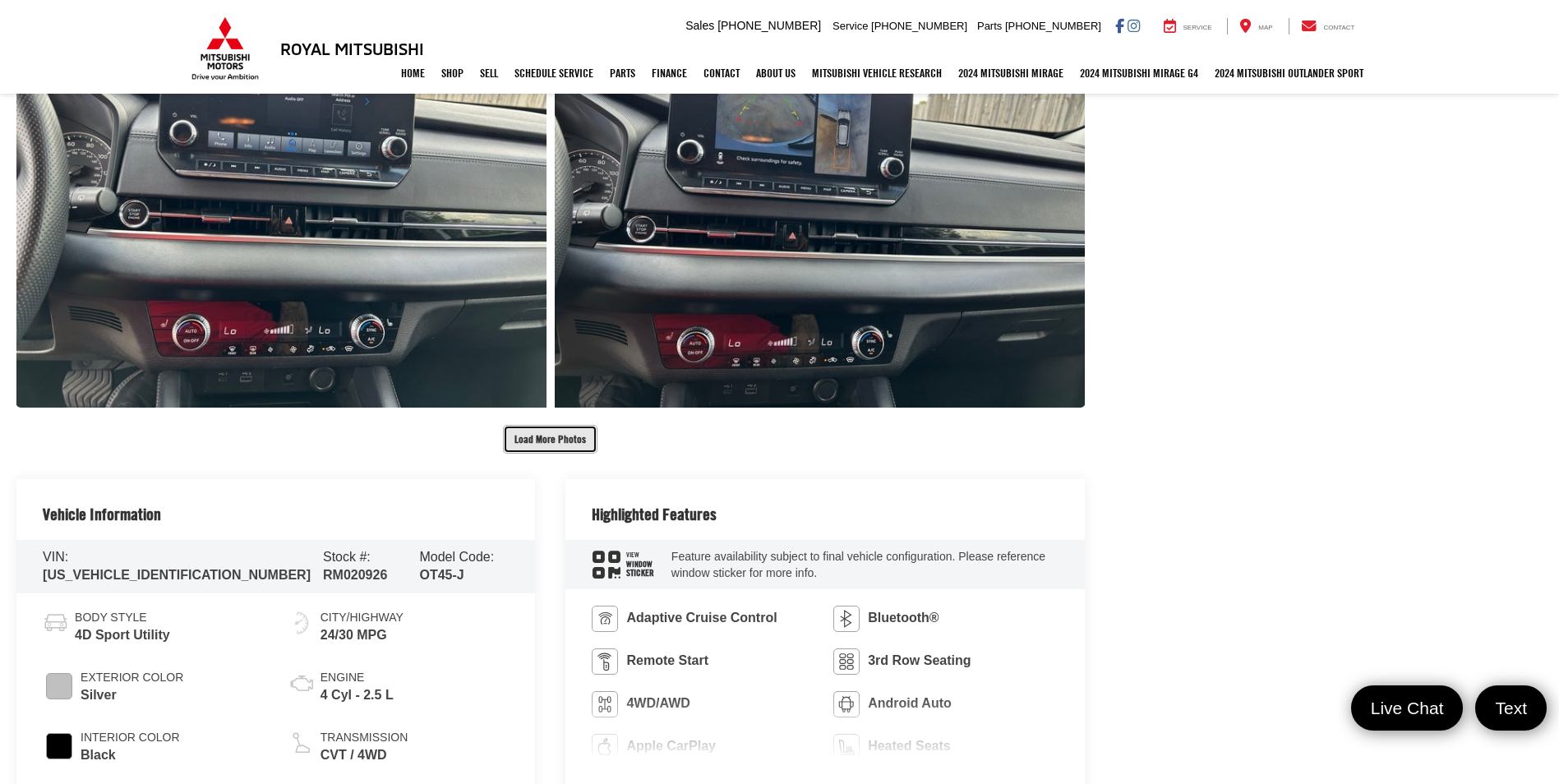
click at [534, 433] on button "Load More Photos" at bounding box center [549, 439] width 95 height 29
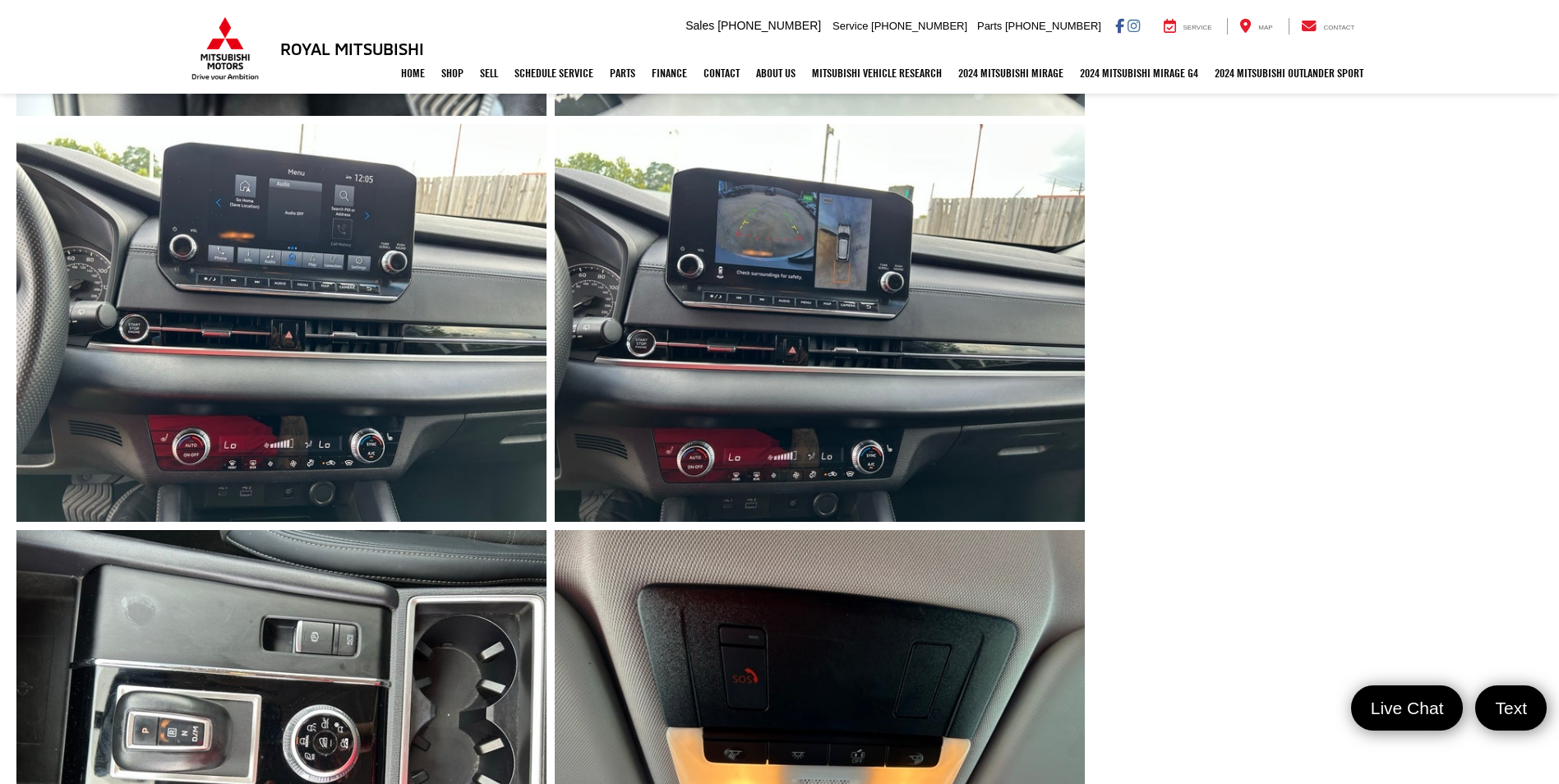
scroll to position [2547, 0]
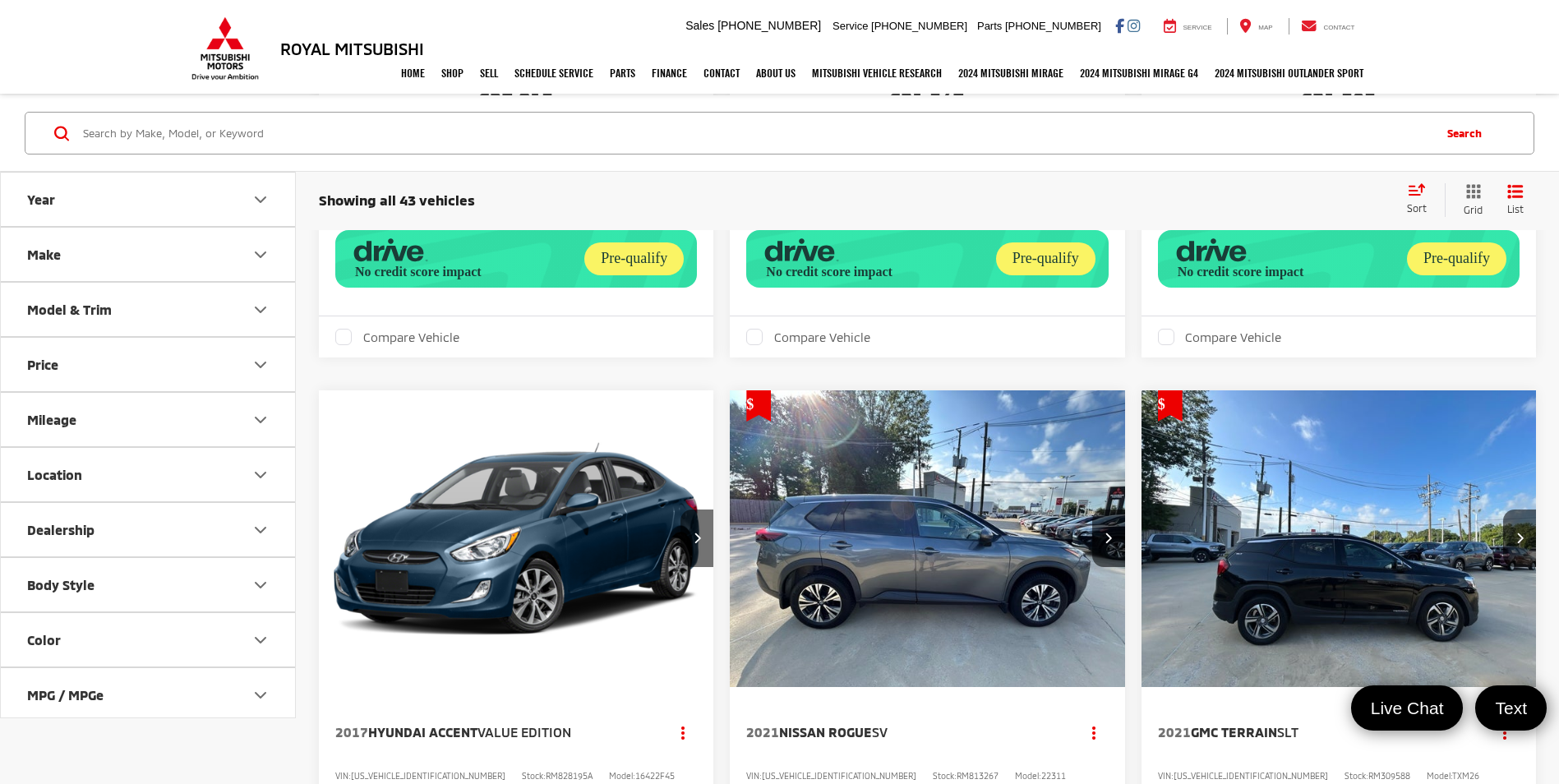
scroll to position [2547, 0]
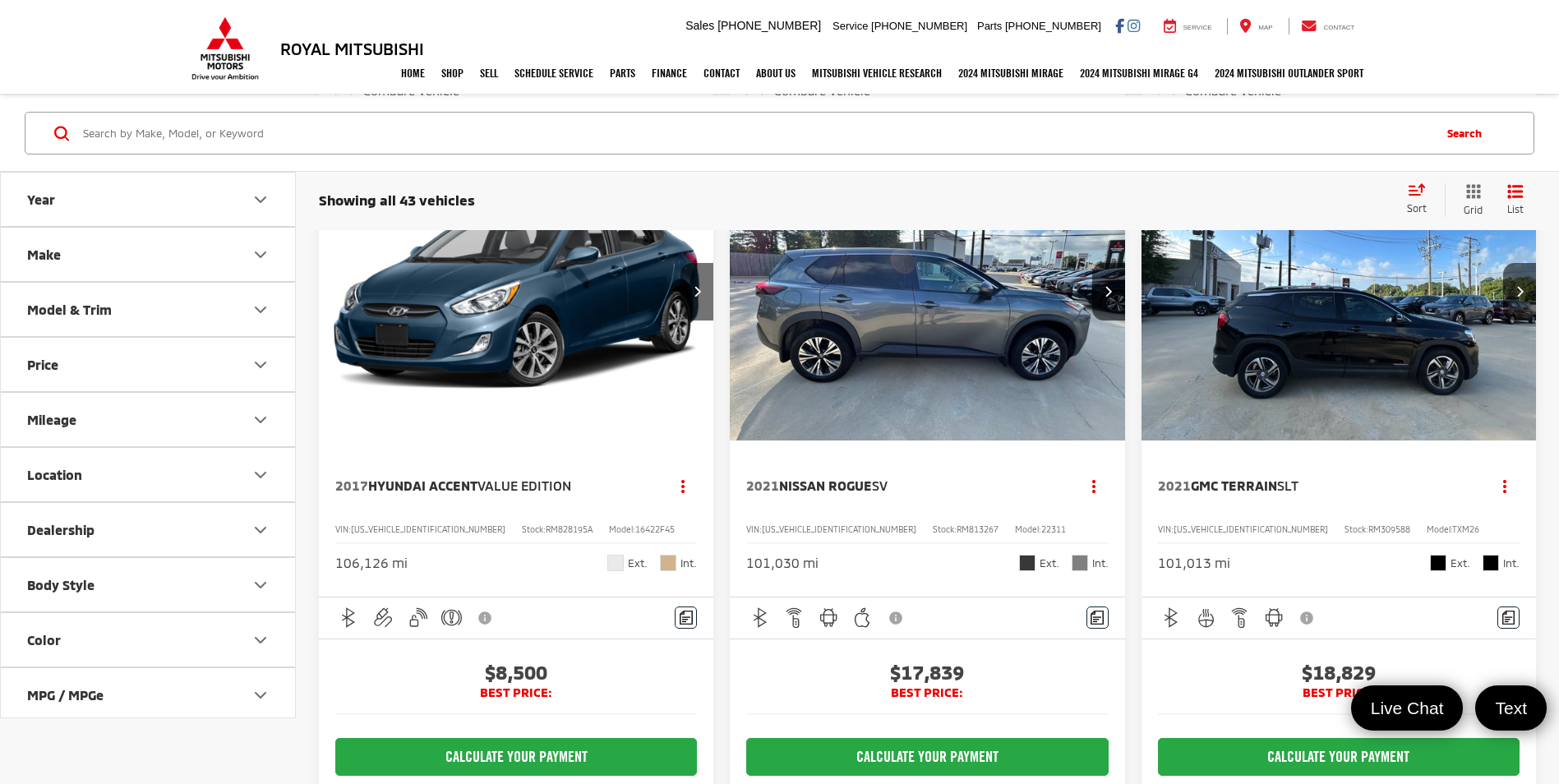
click at [178, 301] on button "Model & Trim" at bounding box center [148, 309] width 295 height 53
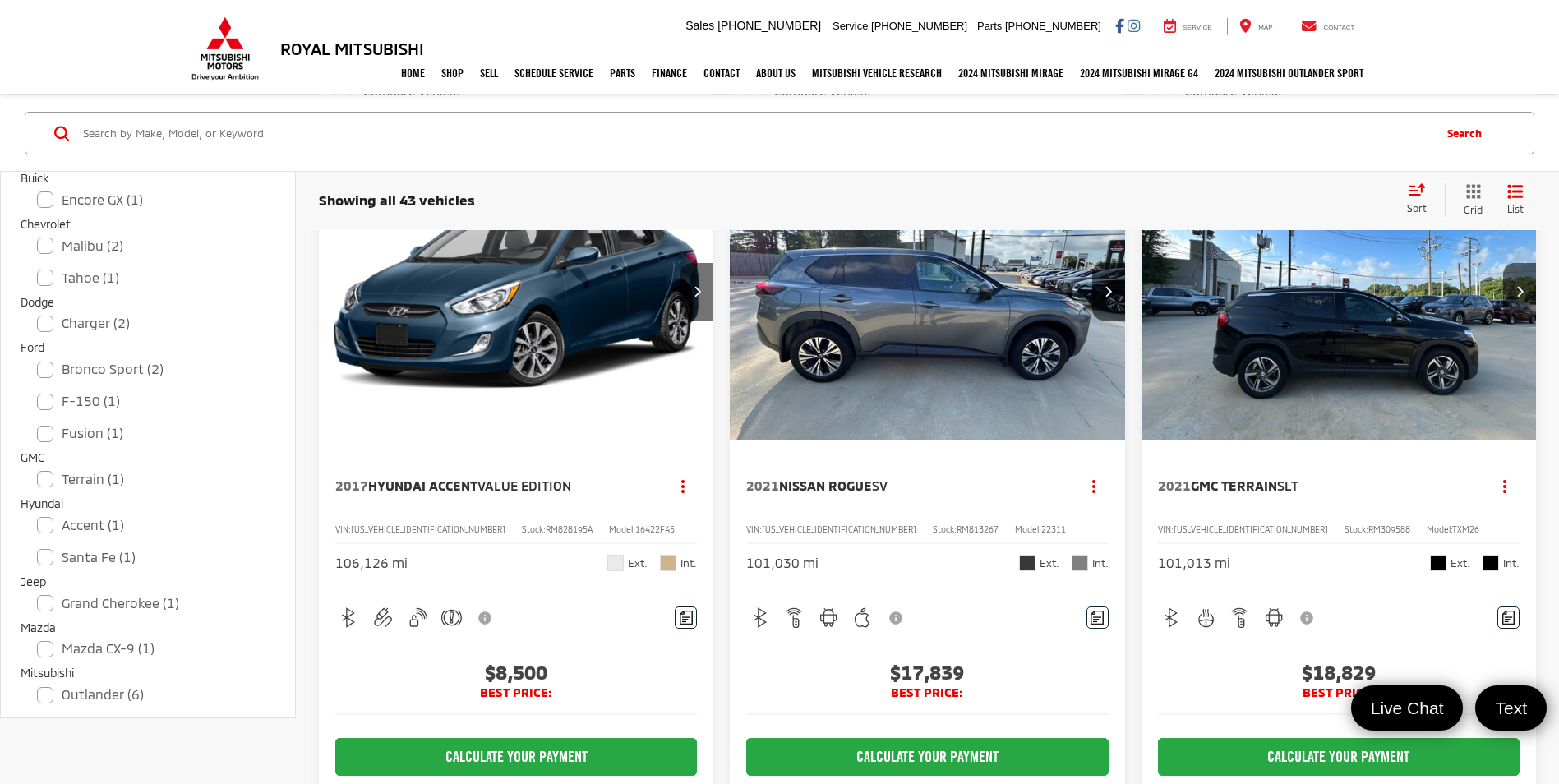
scroll to position [247, 0]
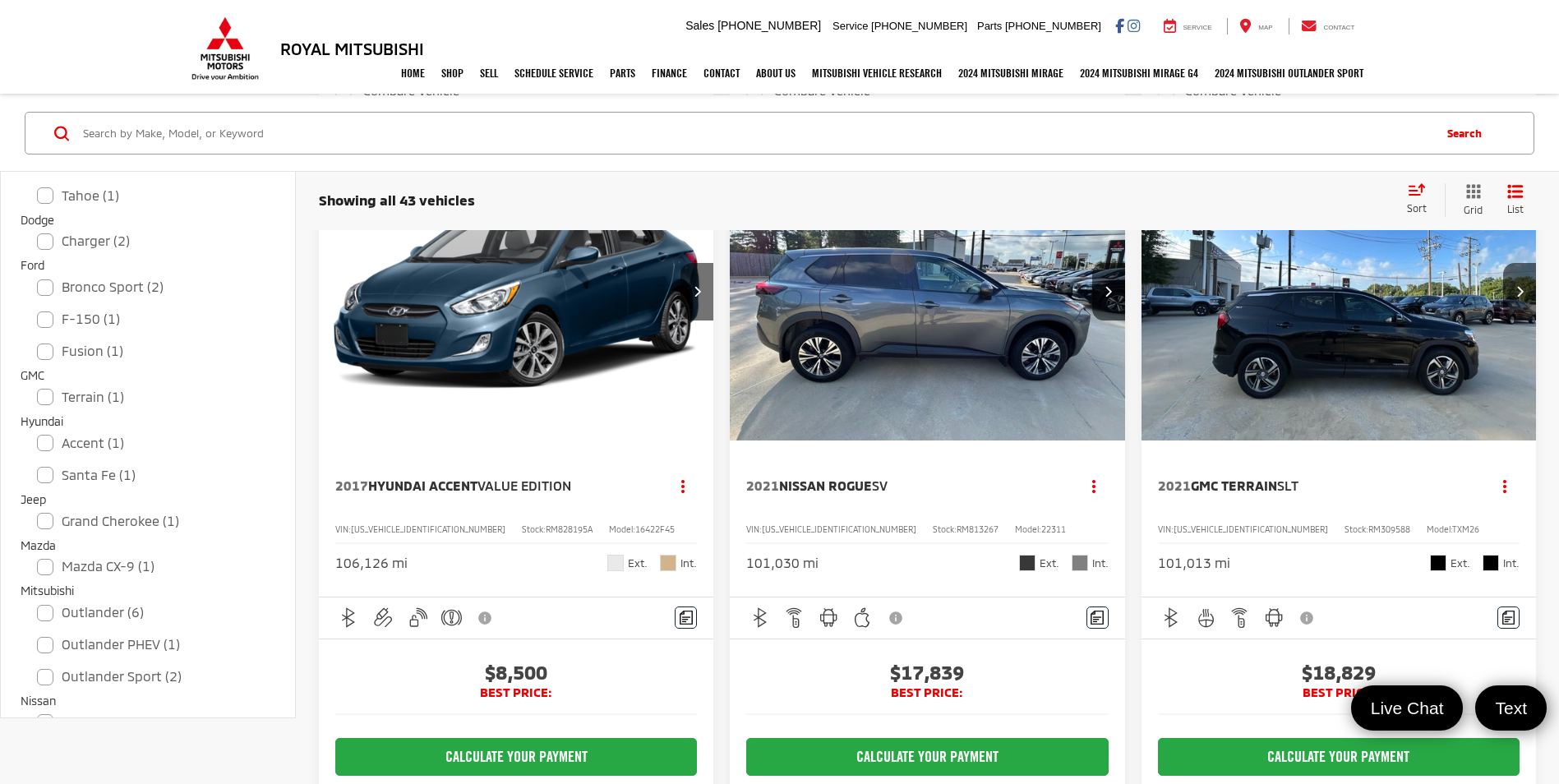
click at [36, 608] on div "Outlander (6) All Trims Or select individual trims SE (4) SEL (2)" at bounding box center [147, 612] width 255 height 29
click at [40, 612] on label "Outlander (6)" at bounding box center [147, 612] width 222 height 29
click at [38, 602] on input "Outlander (6)" at bounding box center [37, 602] width 1 height 1
checkbox input "true"
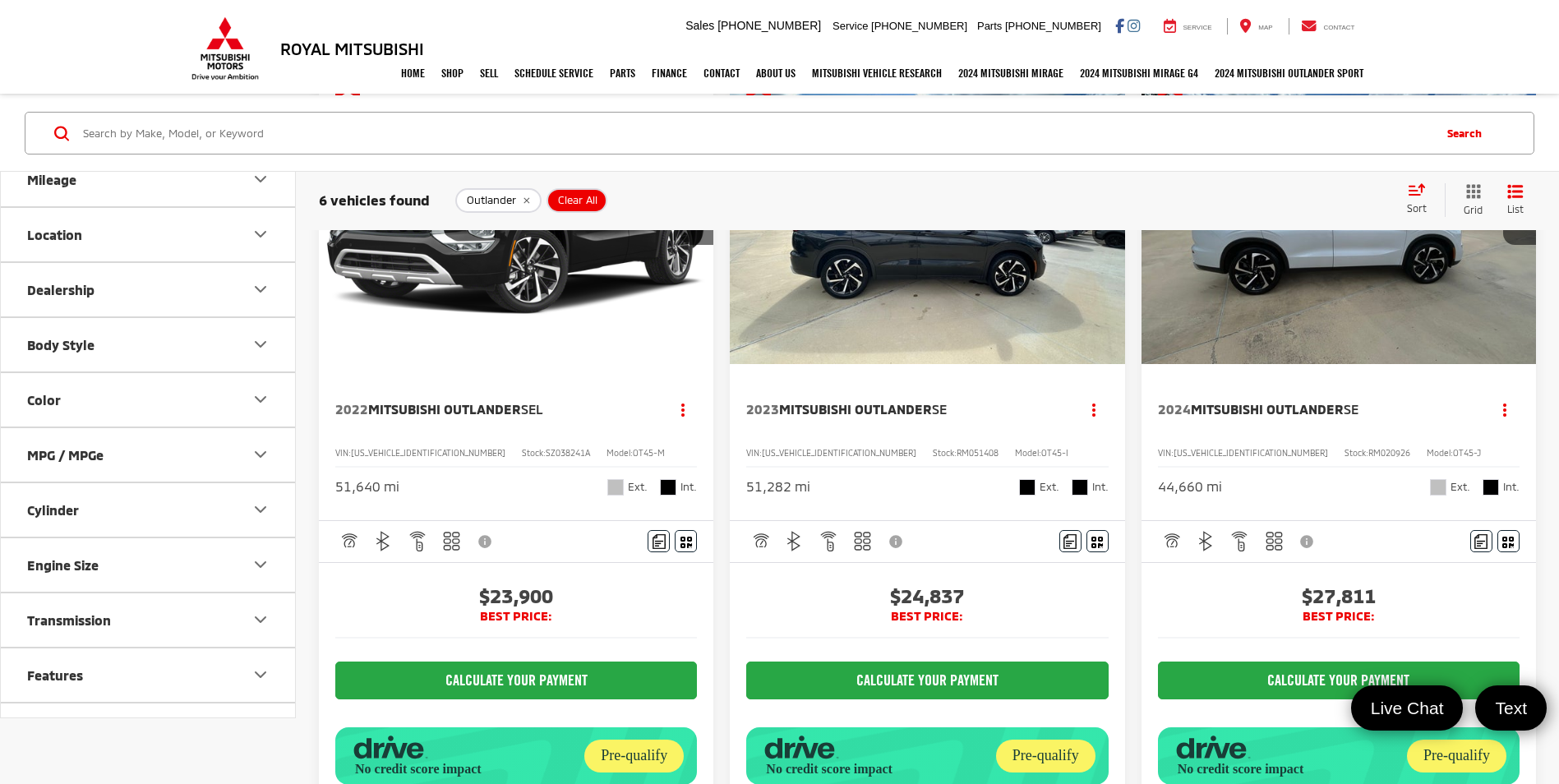
scroll to position [1299, 0]
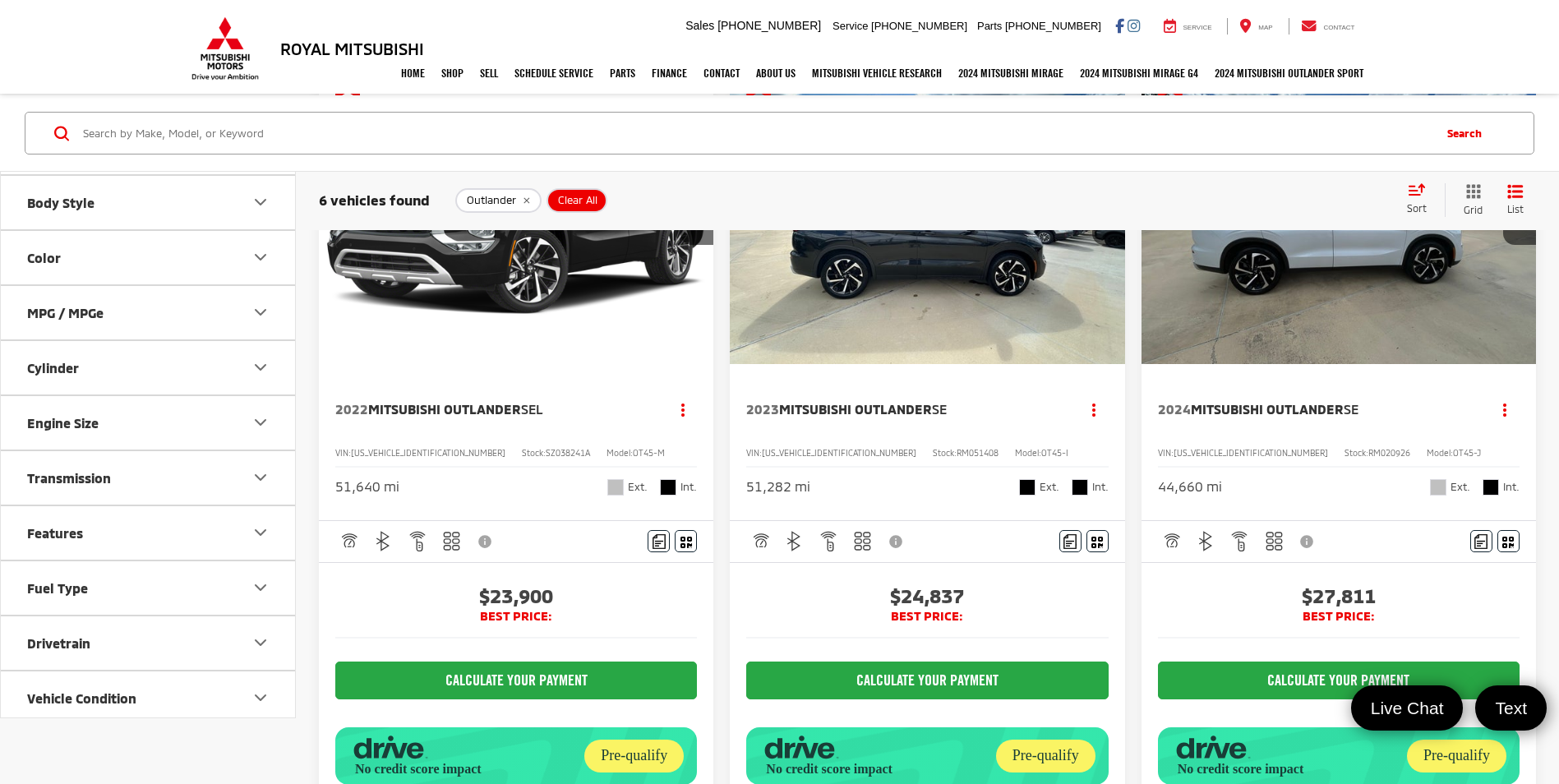
click at [155, 535] on button "Features" at bounding box center [148, 533] width 295 height 53
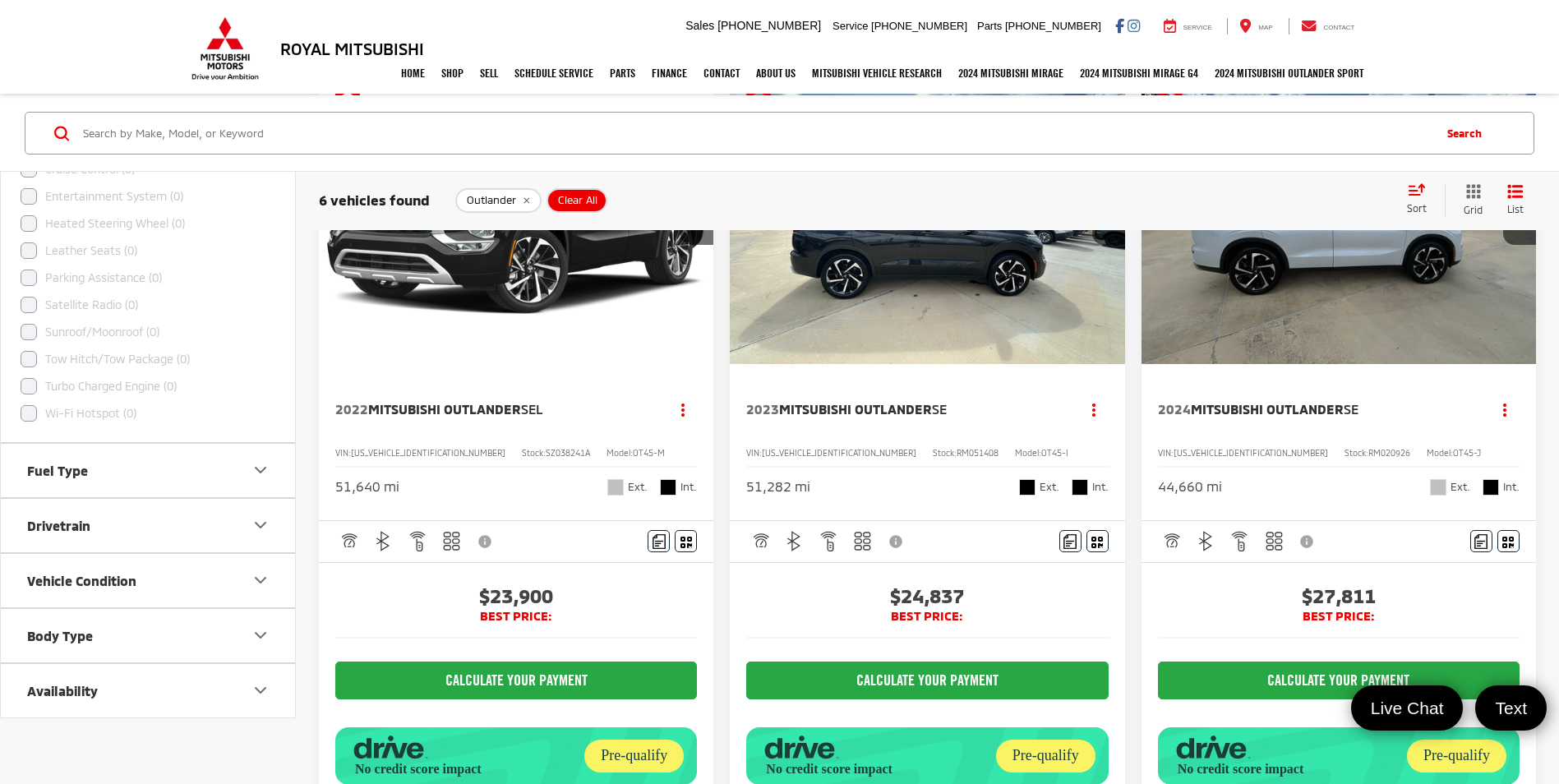
scroll to position [2409, 0]
click at [25, 332] on label "Sunroof/Moonroof (0)" at bounding box center [89, 331] width 139 height 27
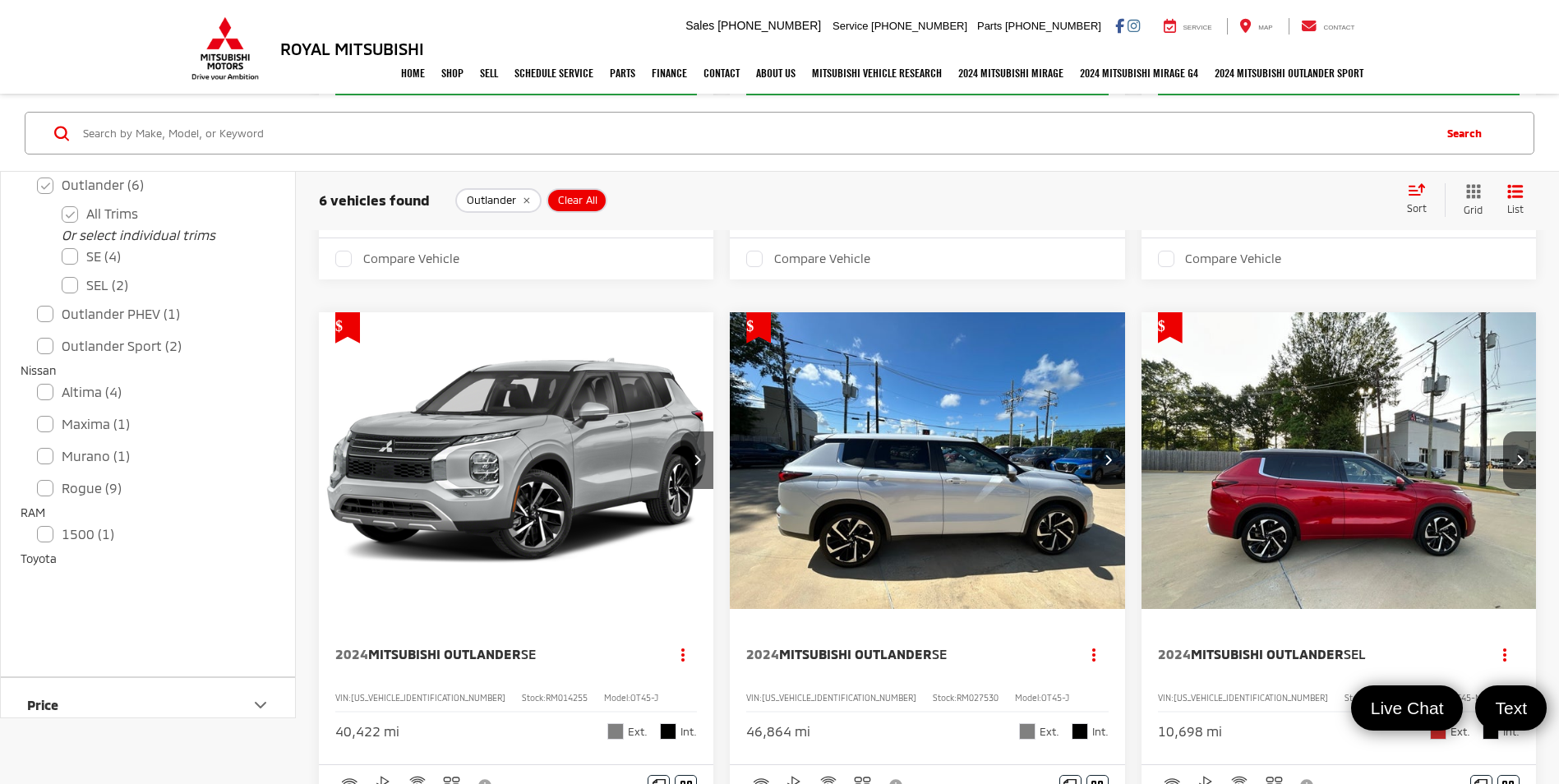
scroll to position [519, 0]
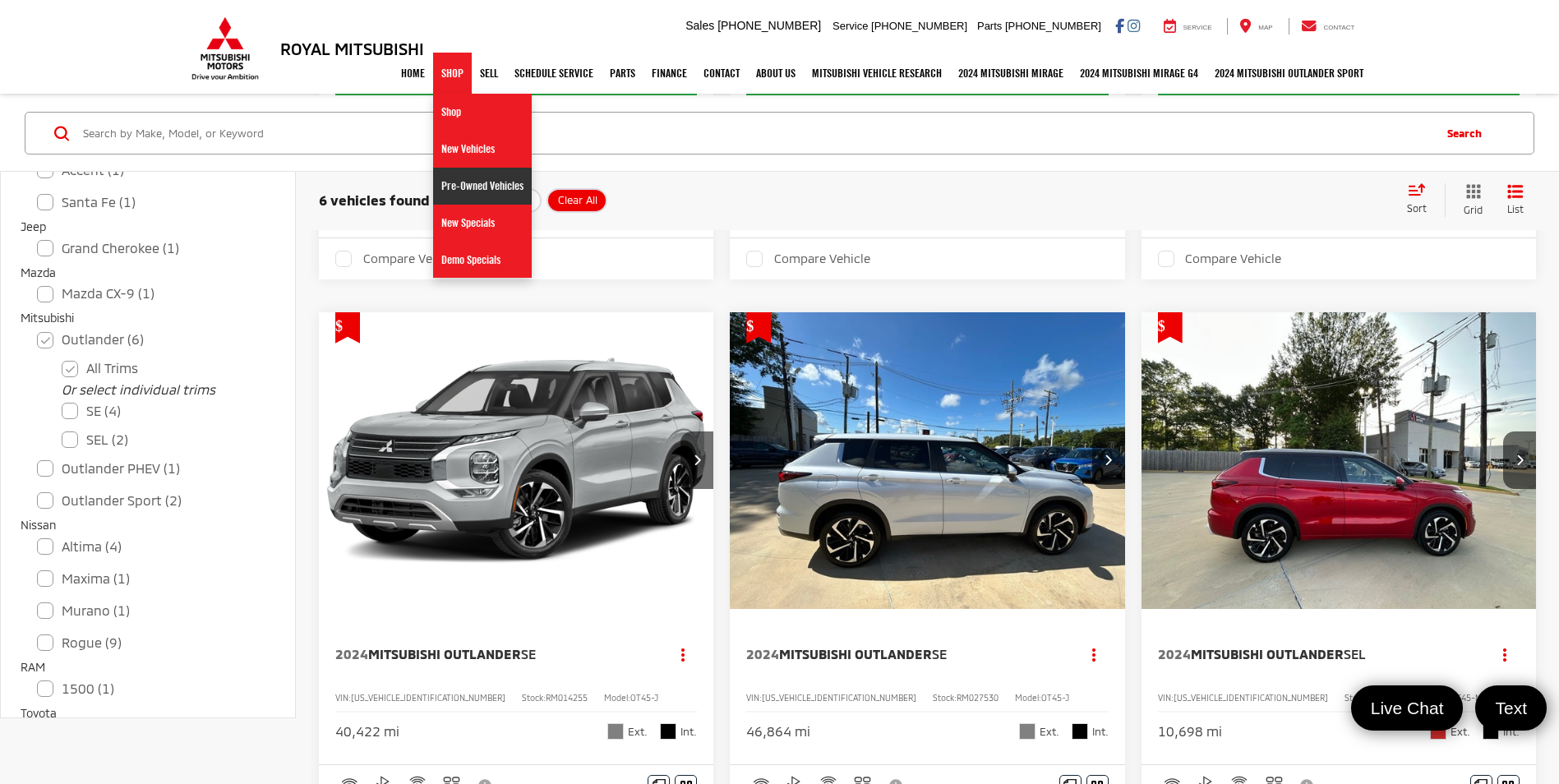
click at [442, 188] on link "Pre-Owned Vehicles" at bounding box center [482, 186] width 98 height 37
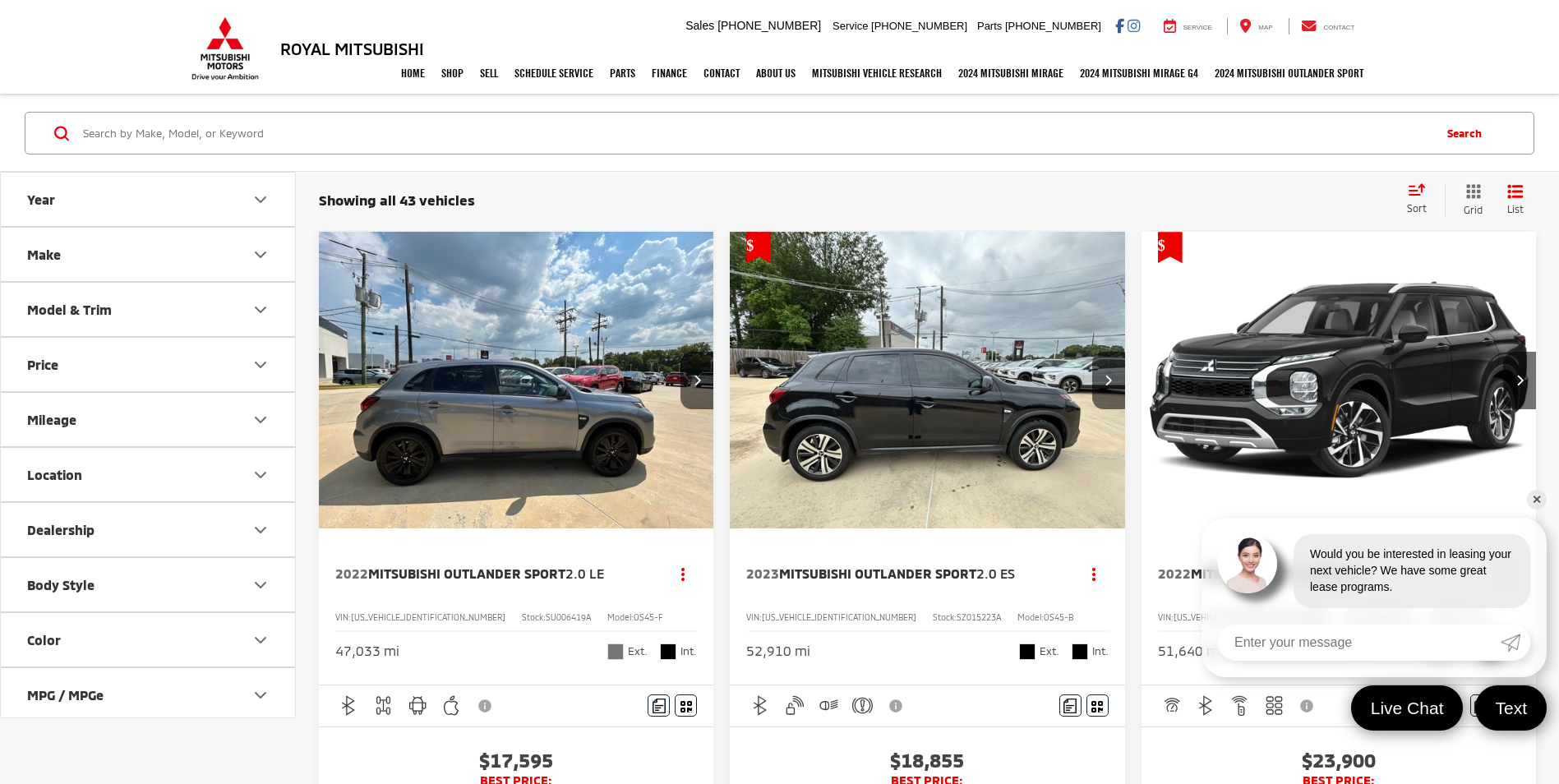
click at [84, 255] on button "Make" at bounding box center [148, 254] width 295 height 53
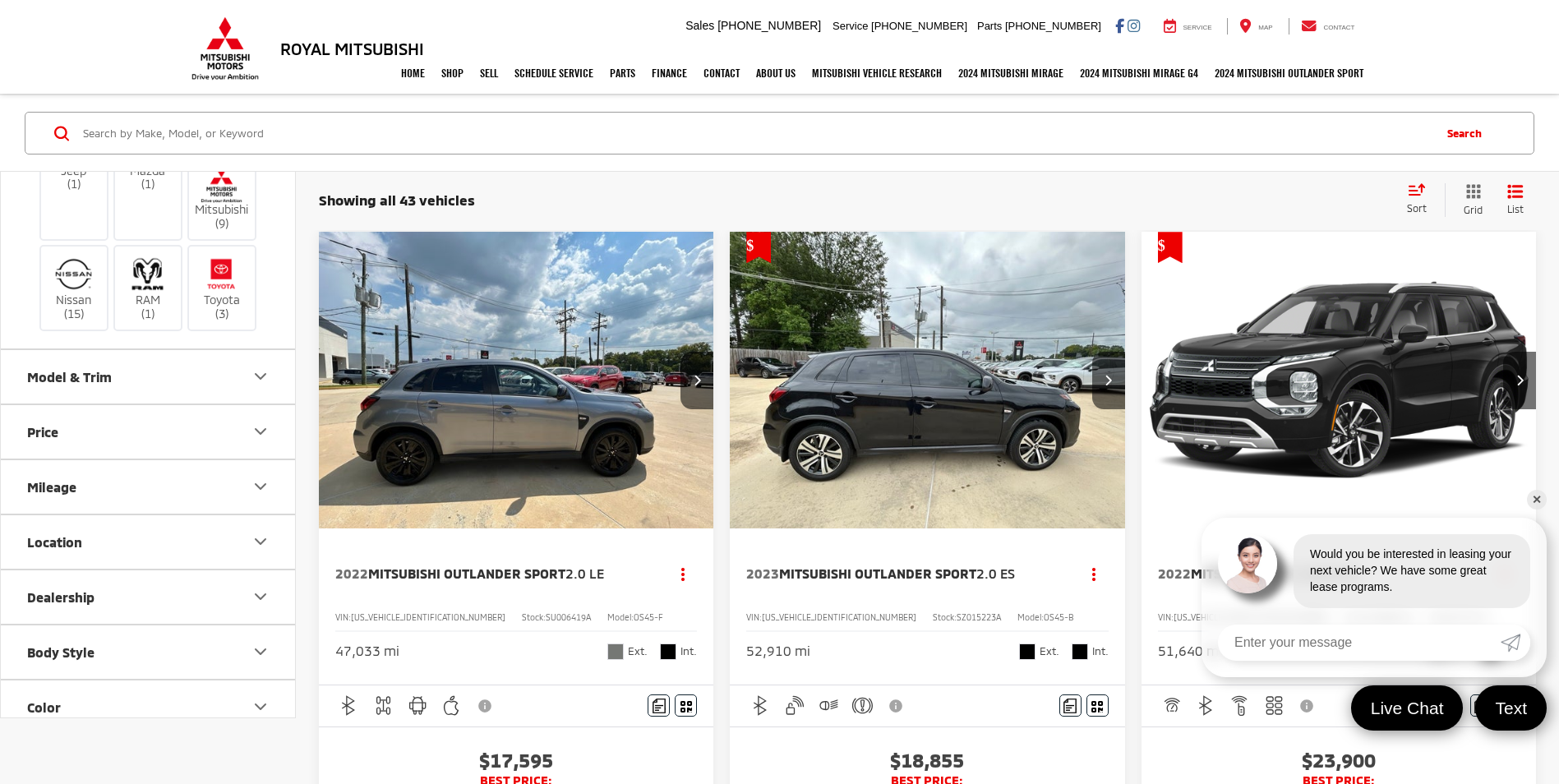
scroll to position [247, 0]
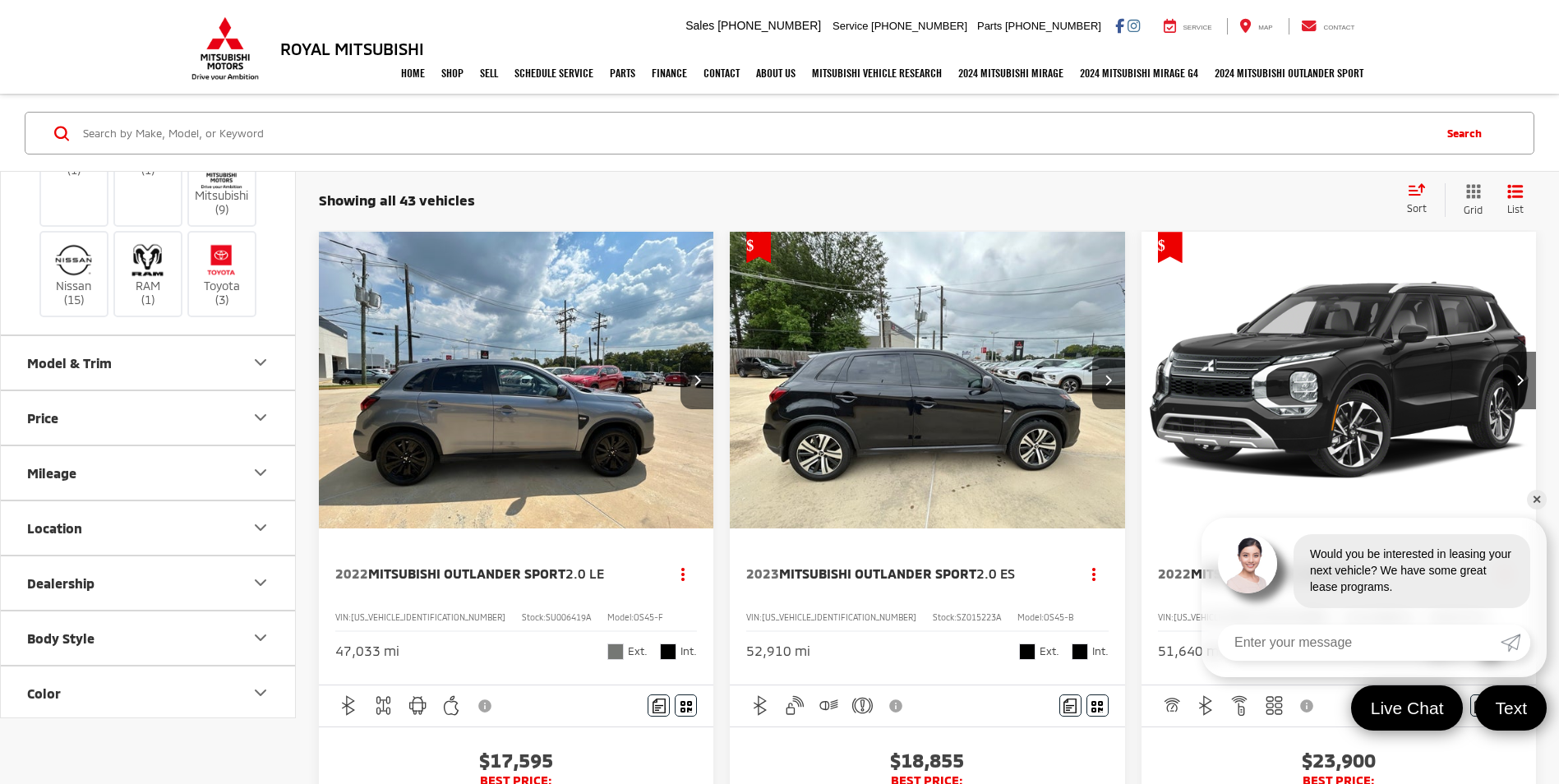
click at [218, 444] on button "Price" at bounding box center [148, 418] width 295 height 53
drag, startPoint x: 277, startPoint y: 590, endPoint x: 172, endPoint y: 595, distance: 105.1
click at [172, 546] on div "0 — 51,000 0 30100" at bounding box center [148, 495] width 294 height 101
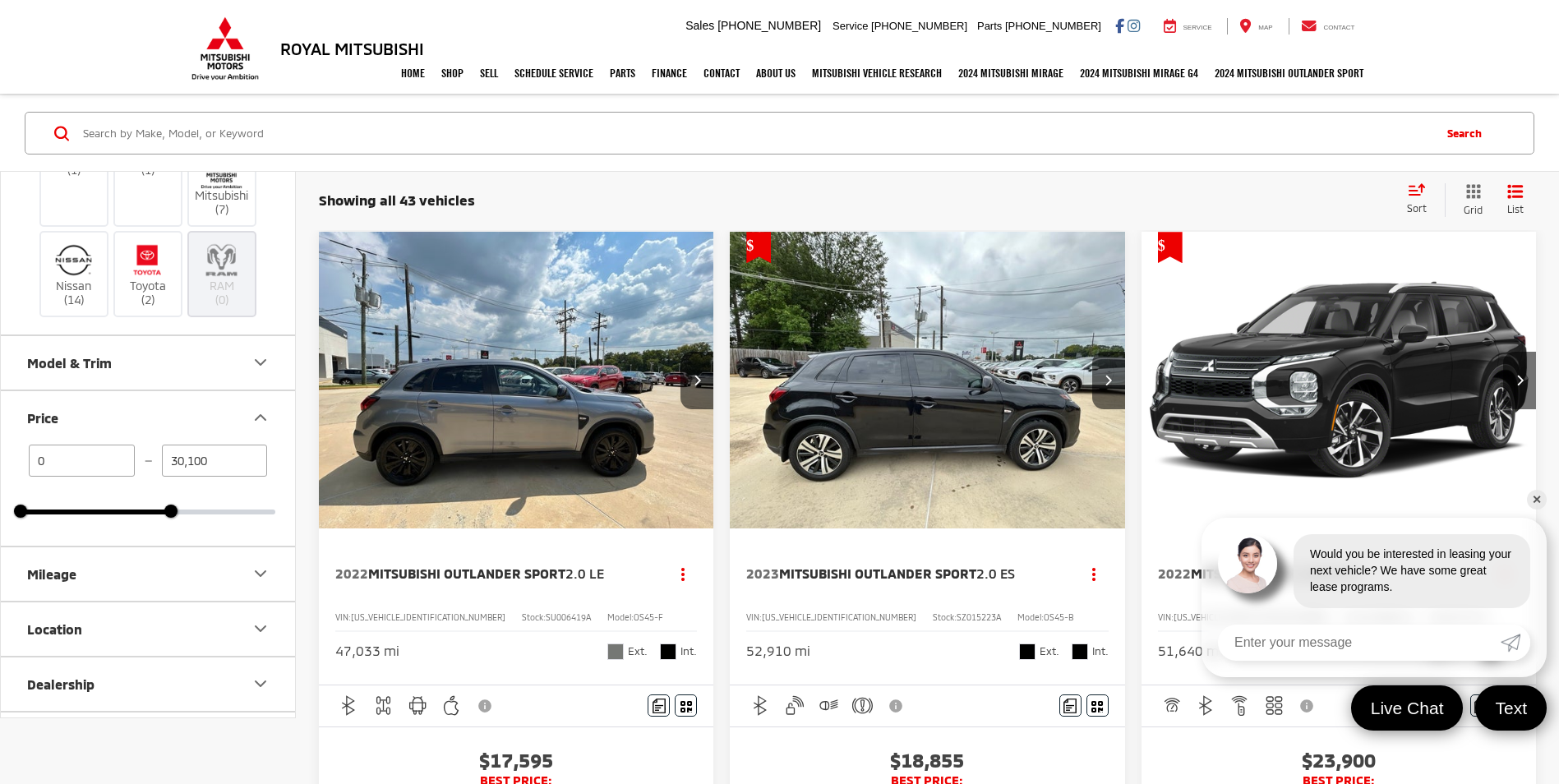
drag, startPoint x: 172, startPoint y: 595, endPoint x: 152, endPoint y: 595, distance: 20.0
click at [152, 546] on div "0 — 30,100 0 30100" at bounding box center [148, 495] width 294 height 101
click at [142, 514] on div at bounding box center [95, 512] width 150 height 5
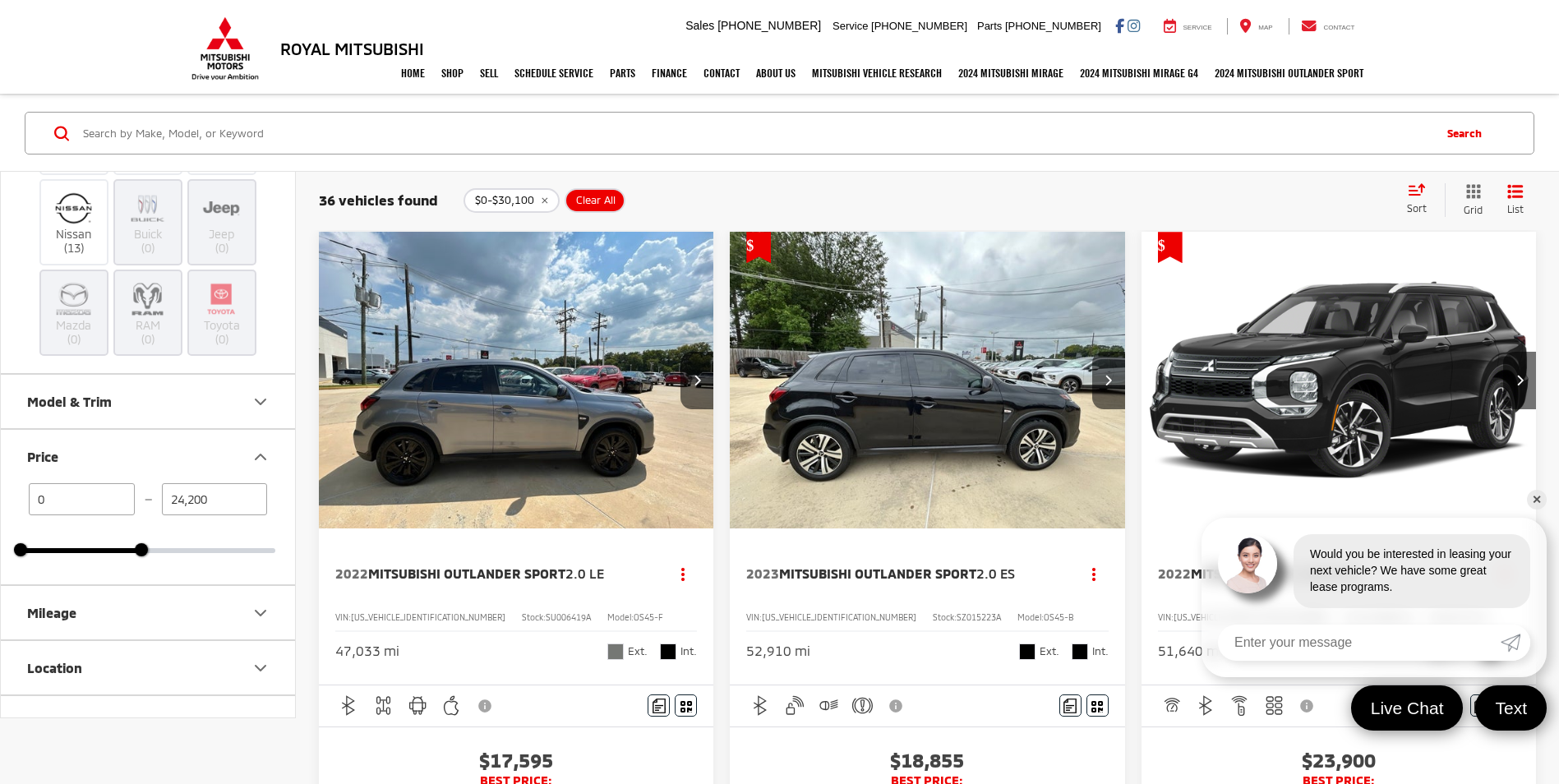
scroll to position [156, 0]
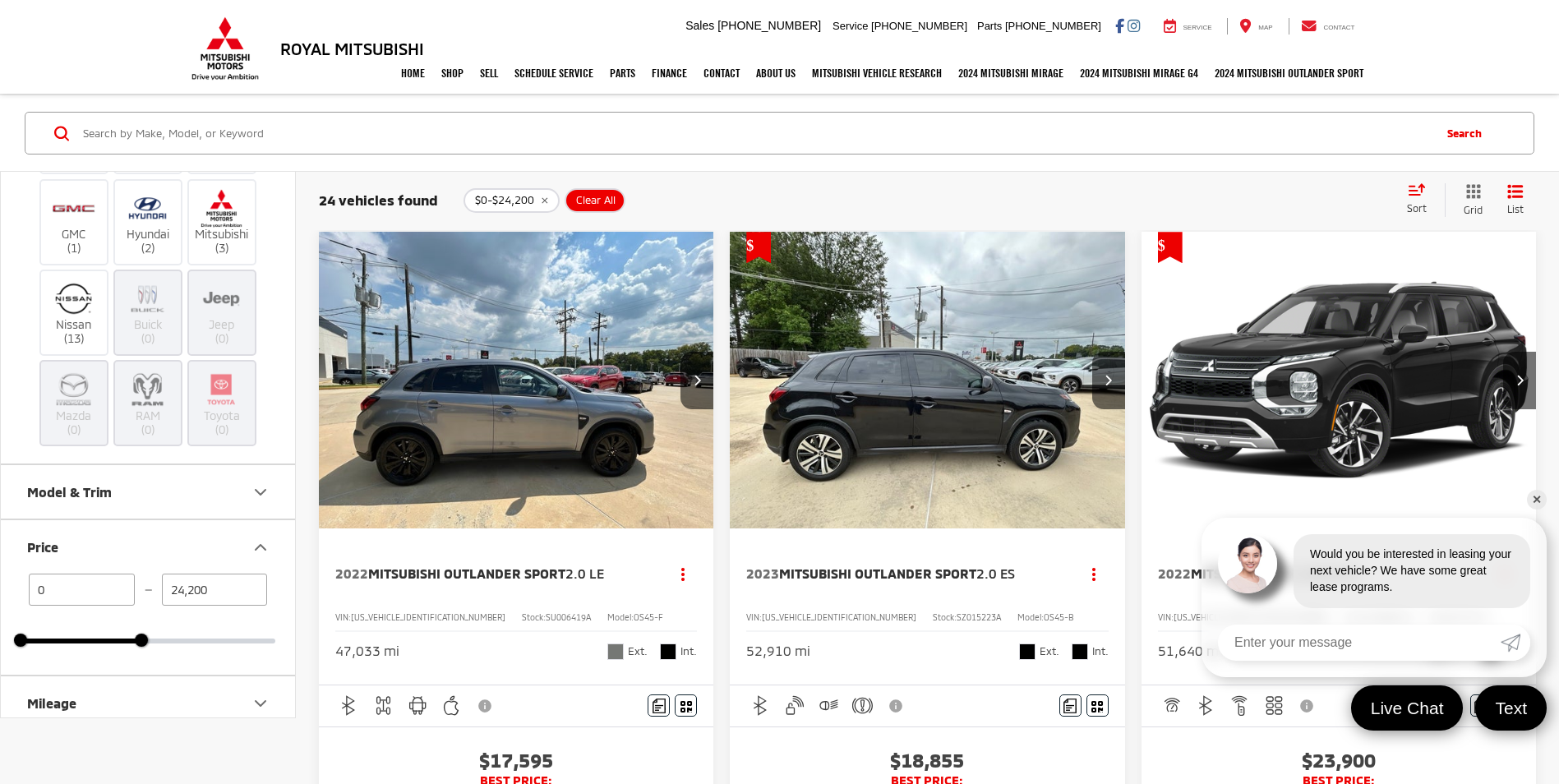
click at [157, 643] on div at bounding box center [147, 640] width 255 height 5
type input "27,300"
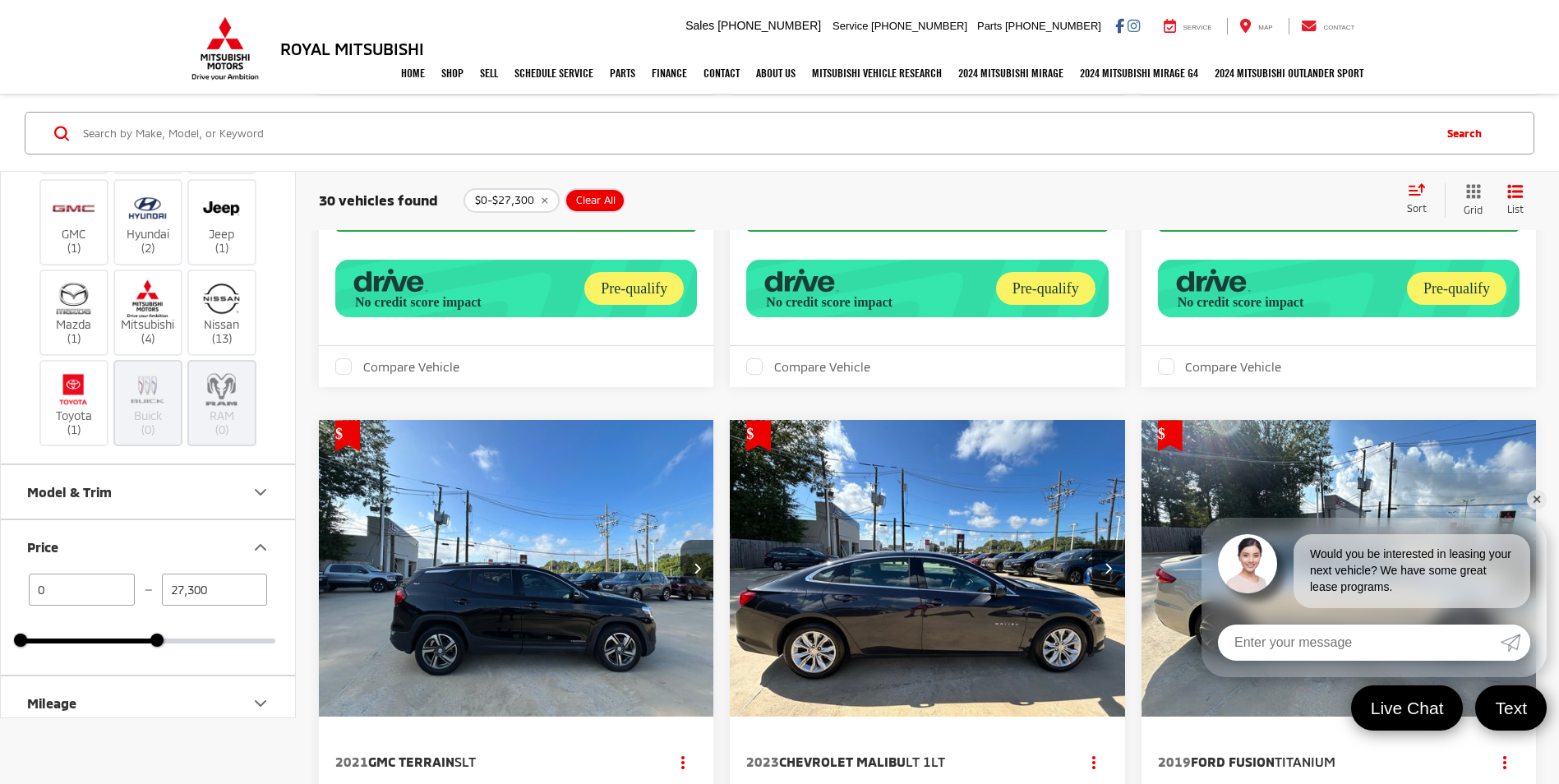
scroll to position [1479, 0]
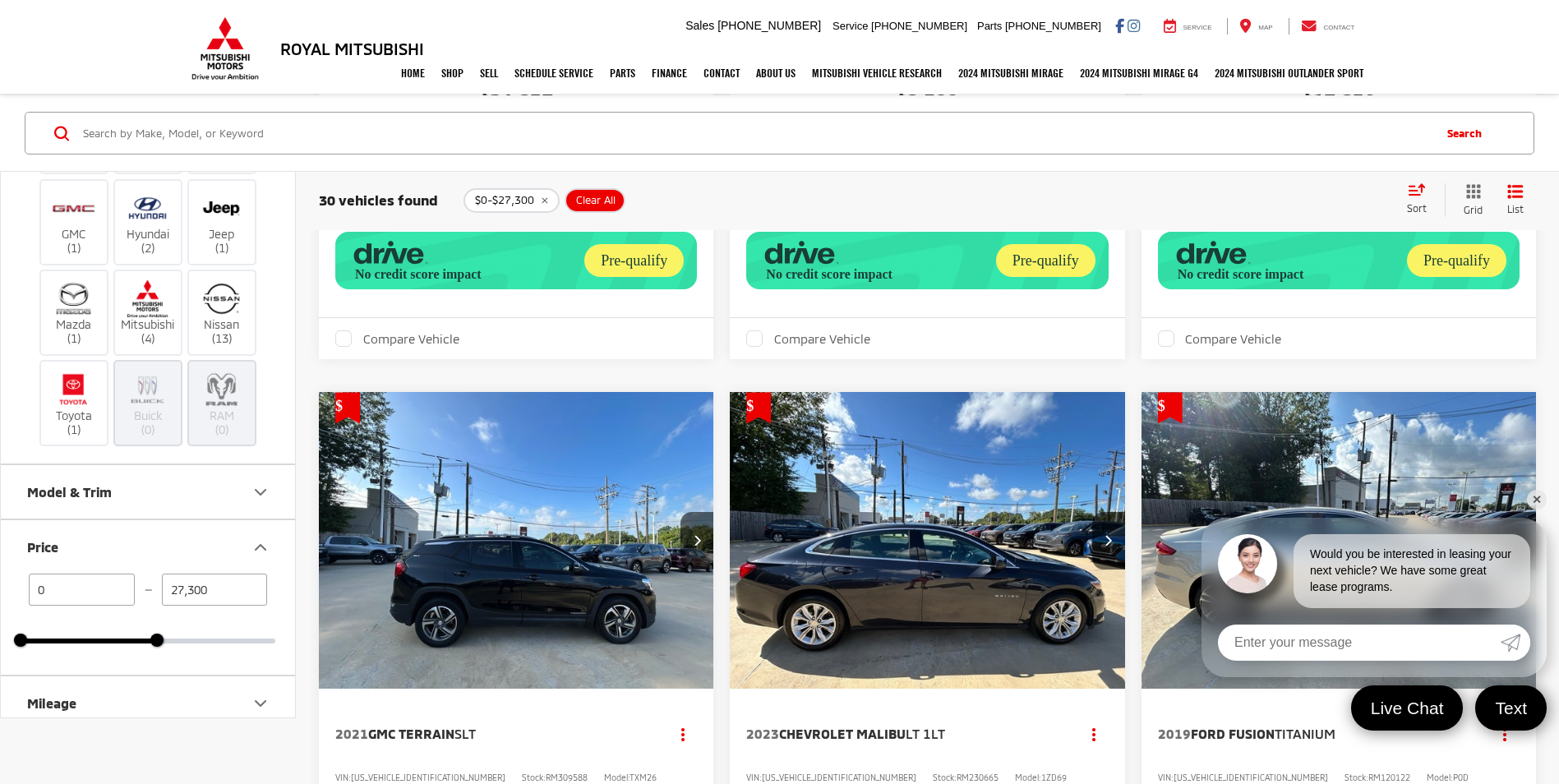
click at [1534, 500] on link "✕" at bounding box center [1536, 499] width 19 height 19
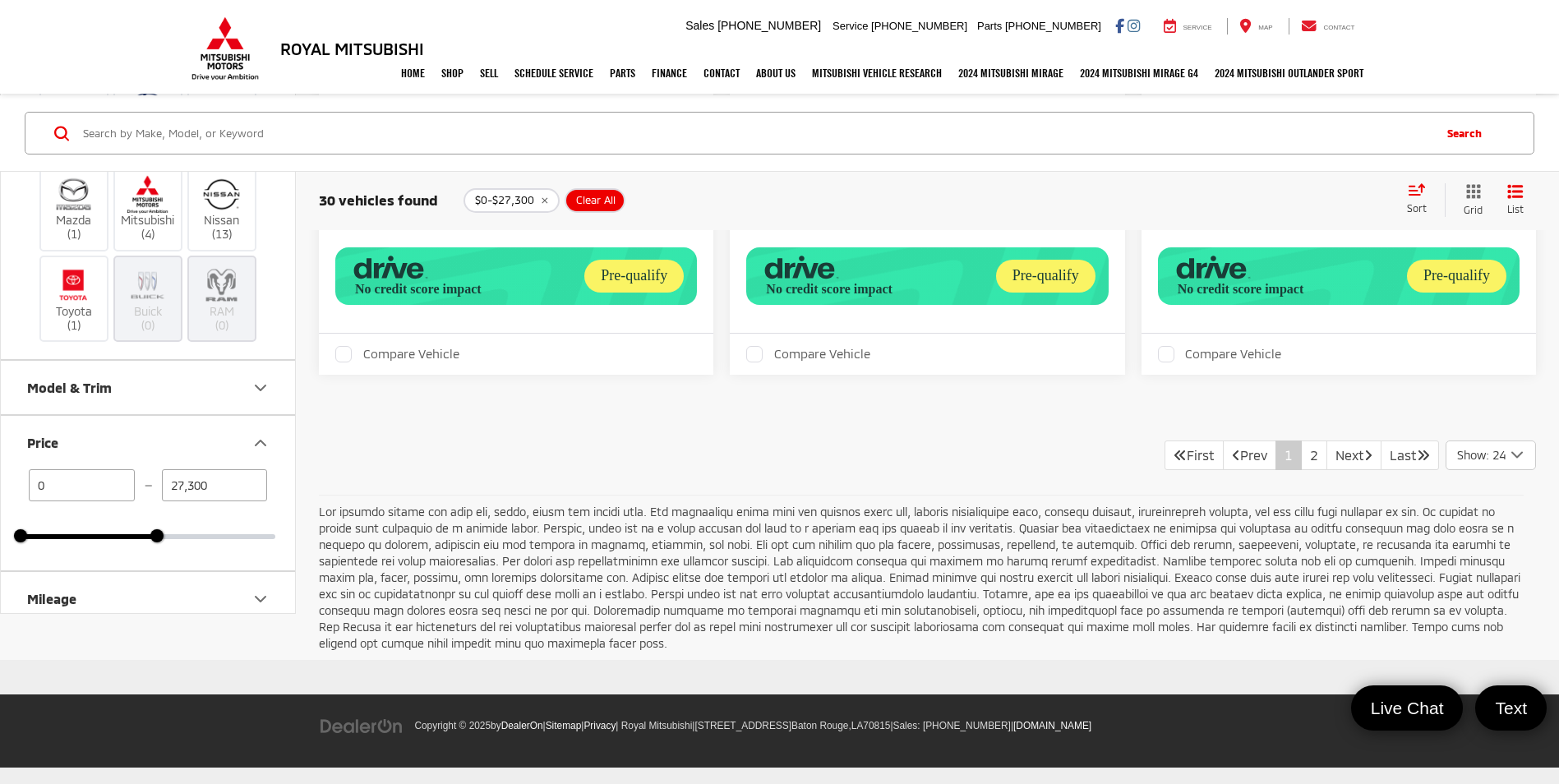
scroll to position [6819, 0]
click at [1300, 470] on link "2" at bounding box center [1313, 455] width 27 height 29
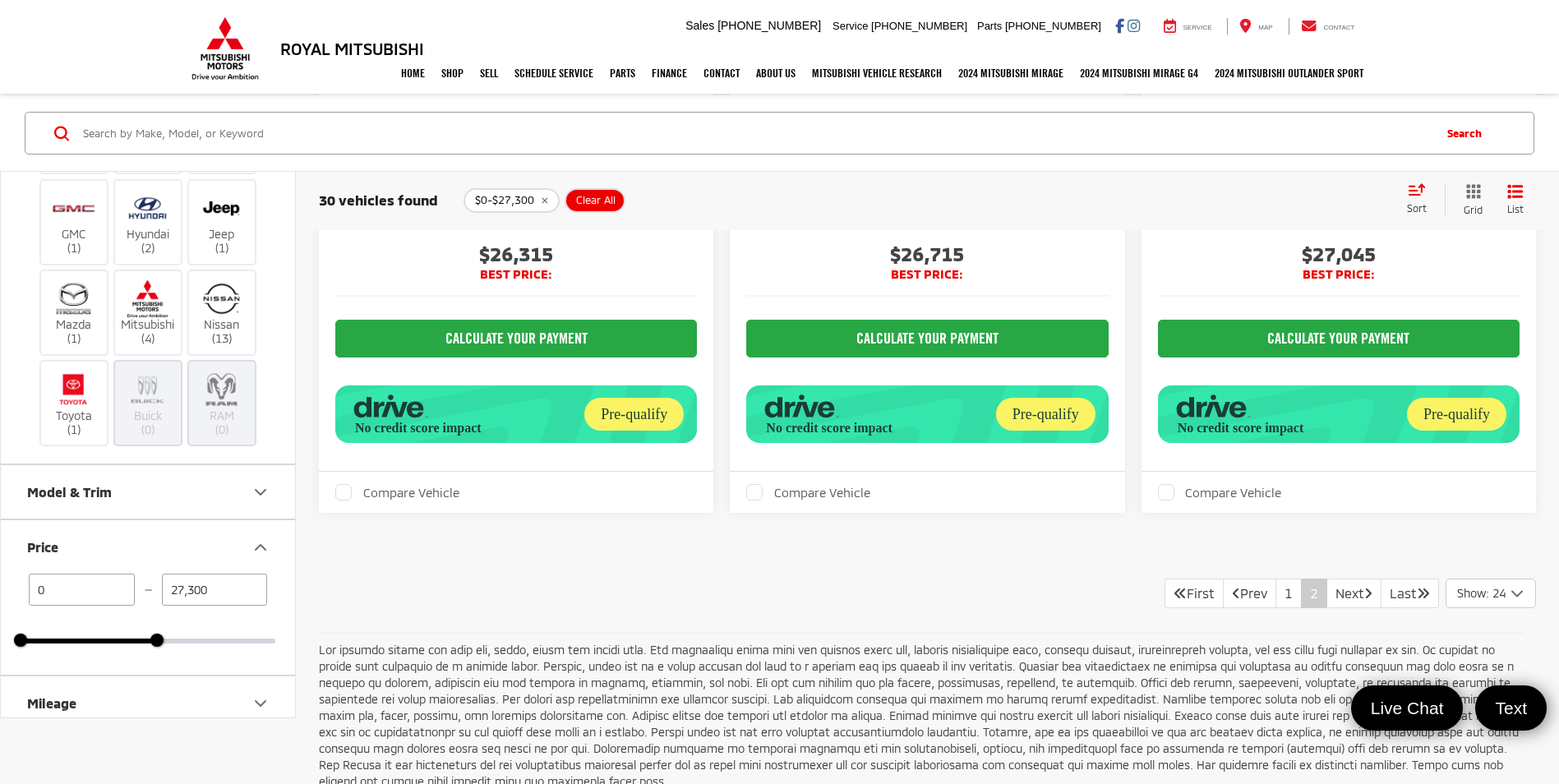
scroll to position [766, 0]
